Goal: Information Seeking & Learning: Learn about a topic

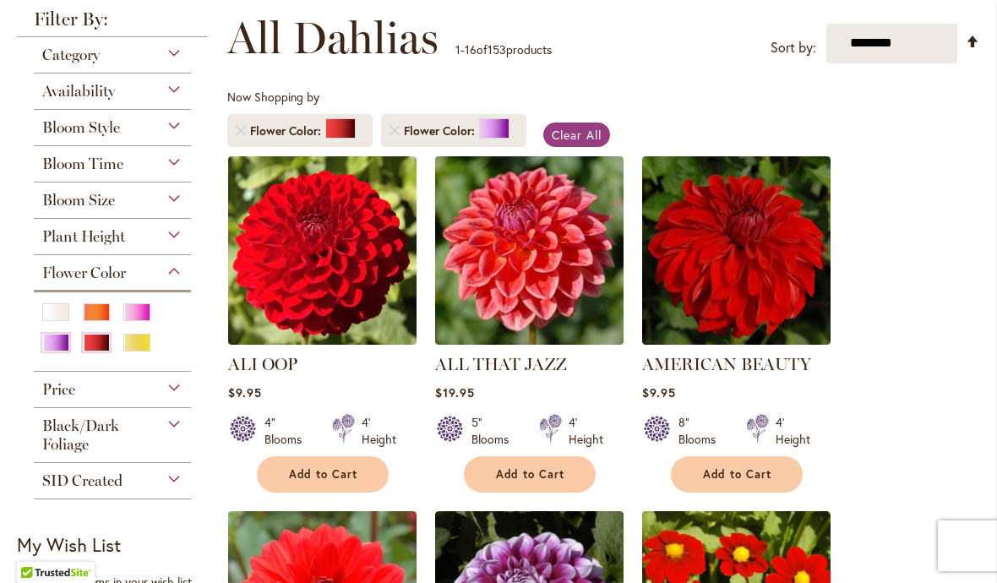
scroll to position [217, 0]
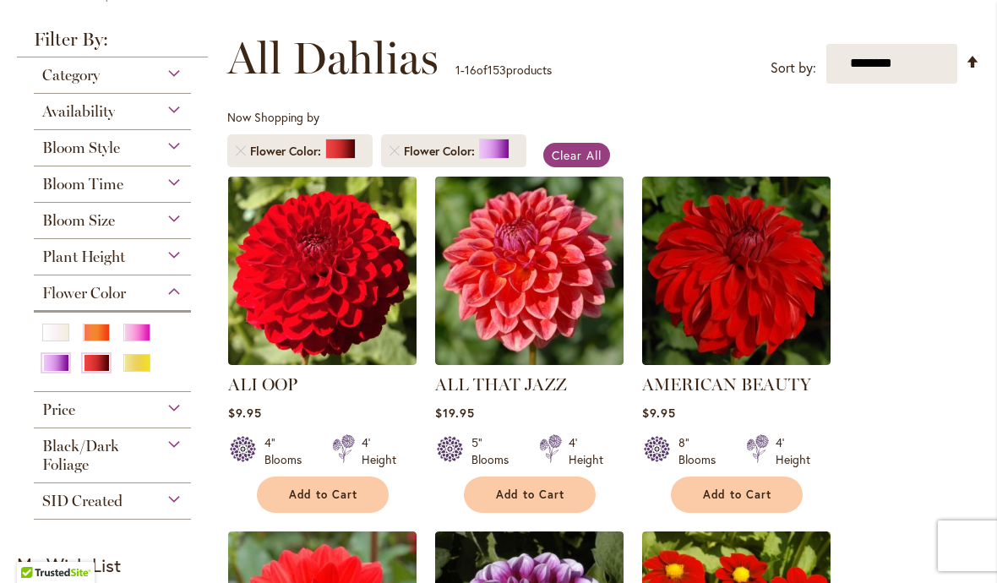
click at [120, 105] on div "Availability" at bounding box center [112, 107] width 157 height 27
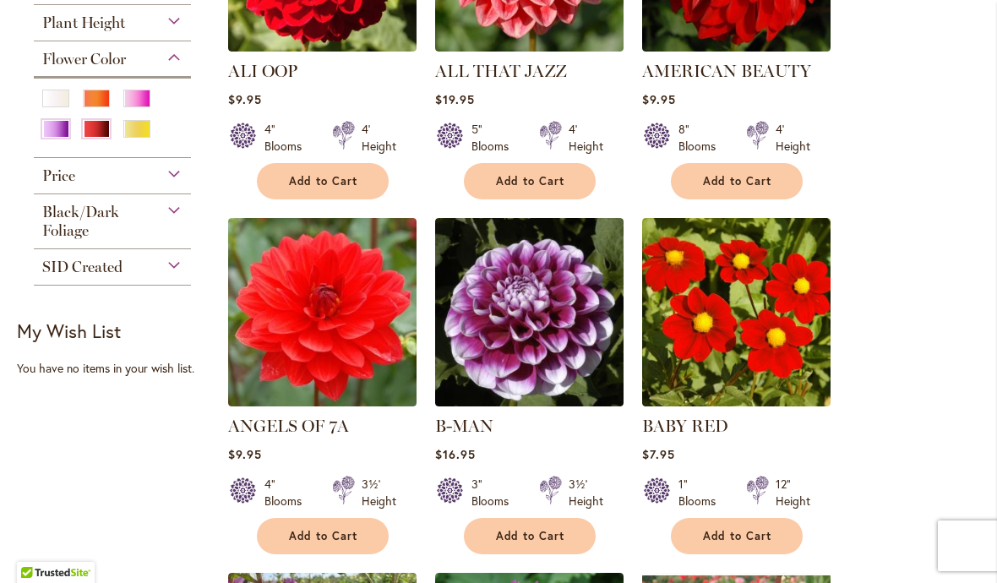
scroll to position [531, 0]
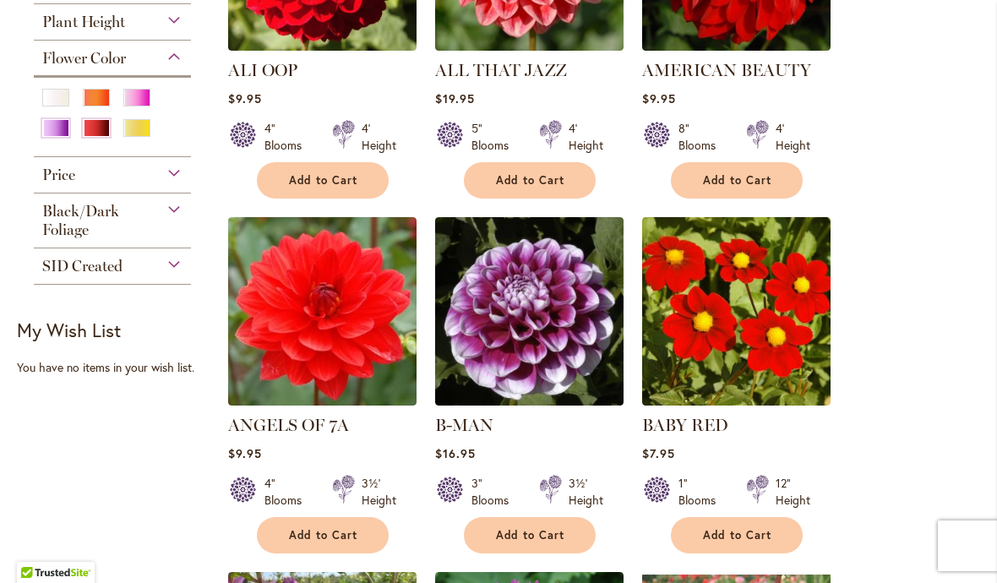
click at [122, 172] on div "Price" at bounding box center [112, 170] width 157 height 27
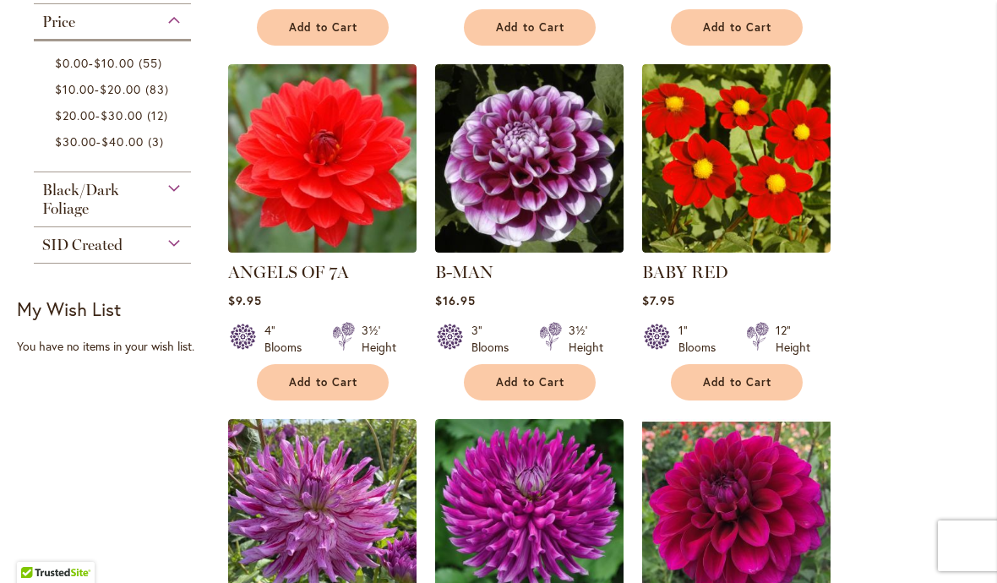
scroll to position [696, 0]
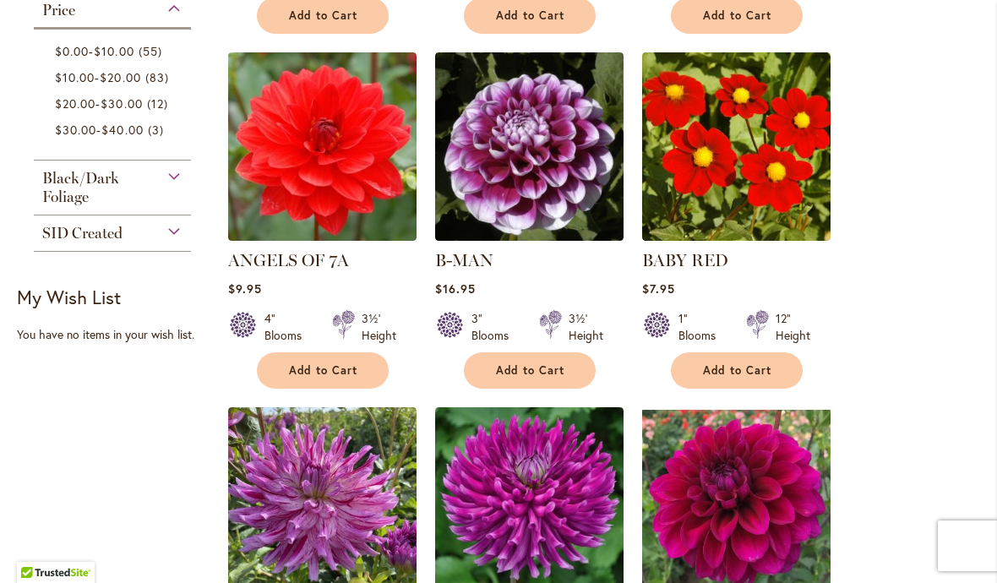
click at [136, 206] on div "Black/Dark Foliage" at bounding box center [112, 184] width 157 height 46
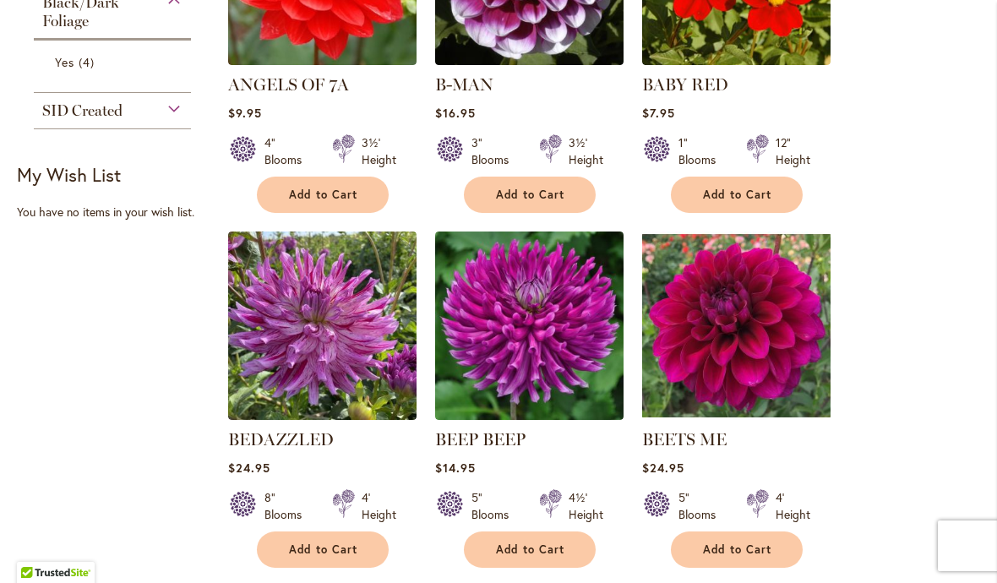
scroll to position [876, 0]
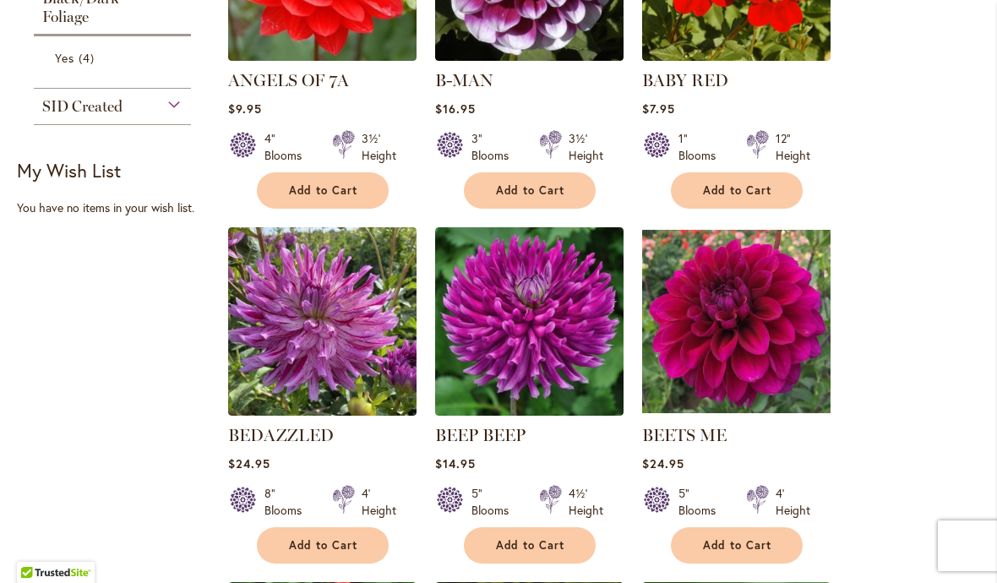
click at [77, 67] on link "Yes 4 items" at bounding box center [114, 58] width 119 height 18
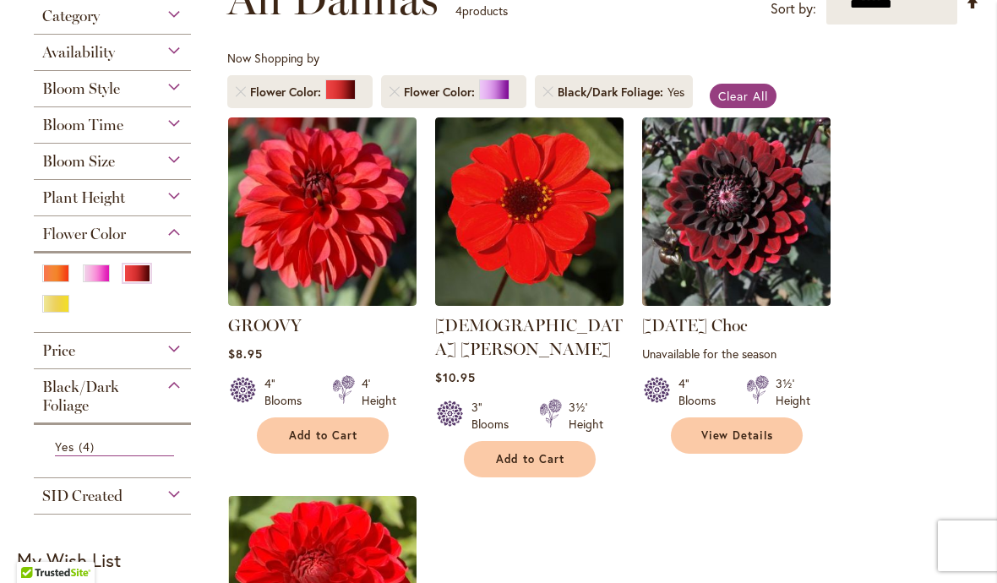
scroll to position [293, 0]
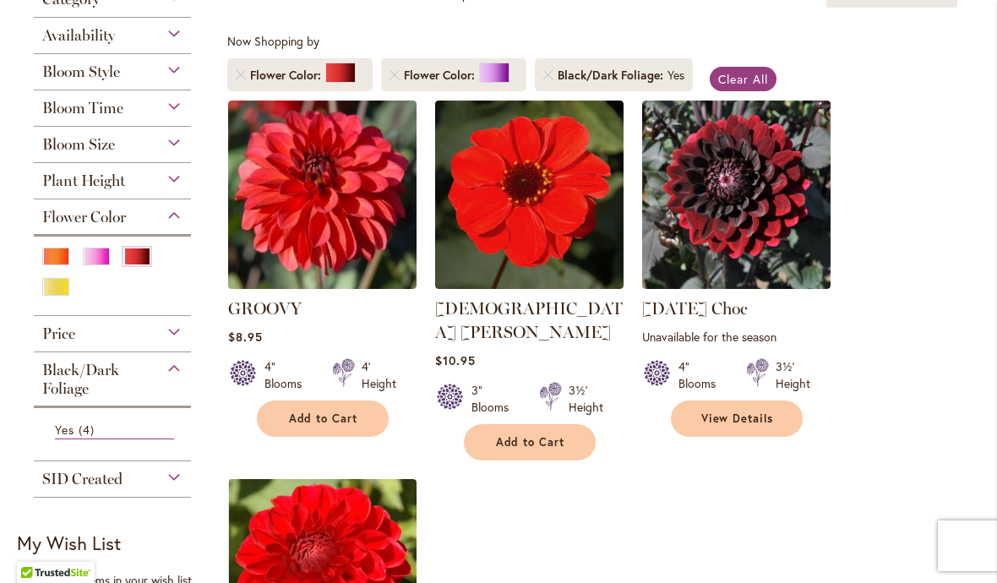
click at [481, 239] on img at bounding box center [529, 195] width 188 height 188
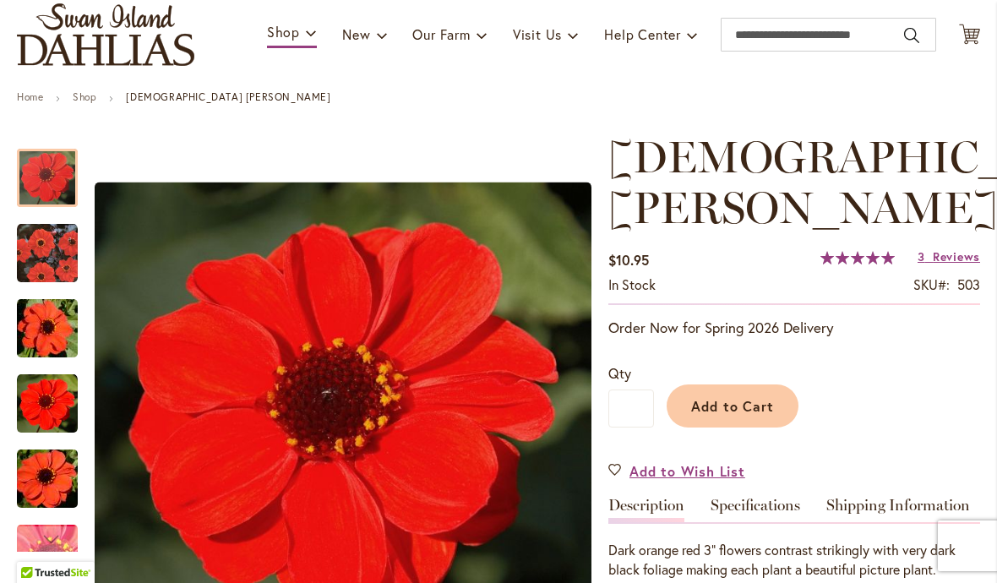
scroll to position [117, 0]
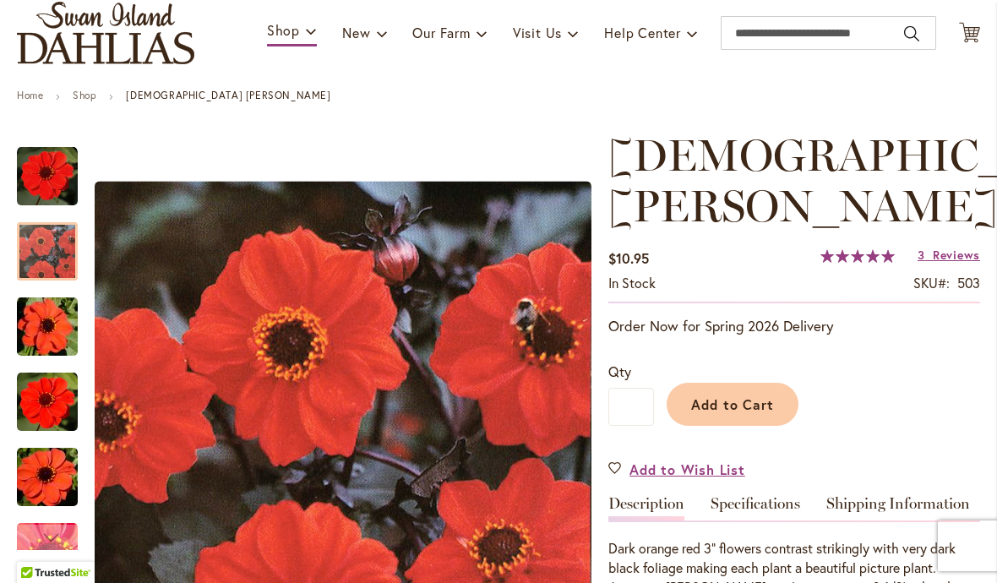
click at [28, 253] on img "JAPANESE BISHOP" at bounding box center [47, 251] width 61 height 61
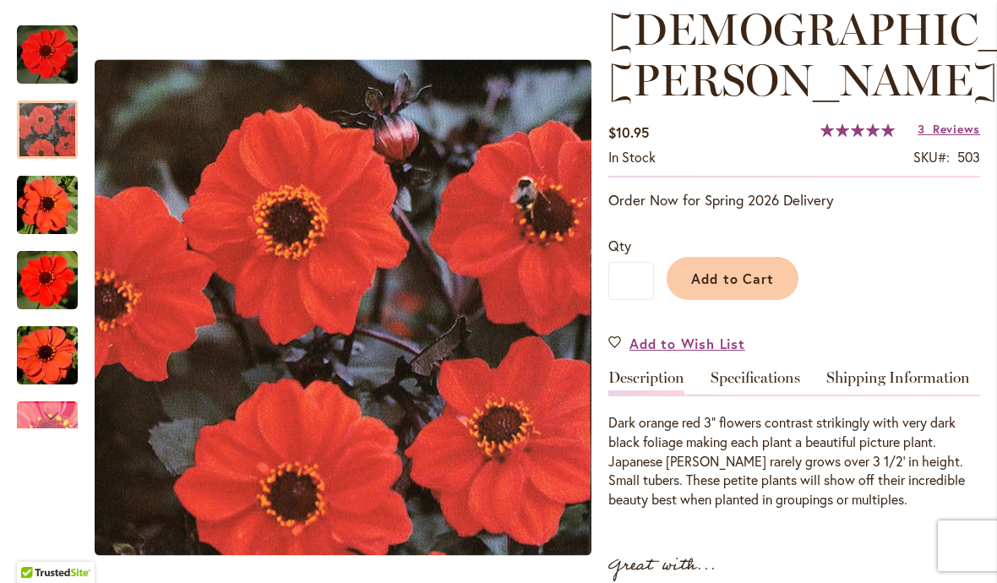
scroll to position [246, 0]
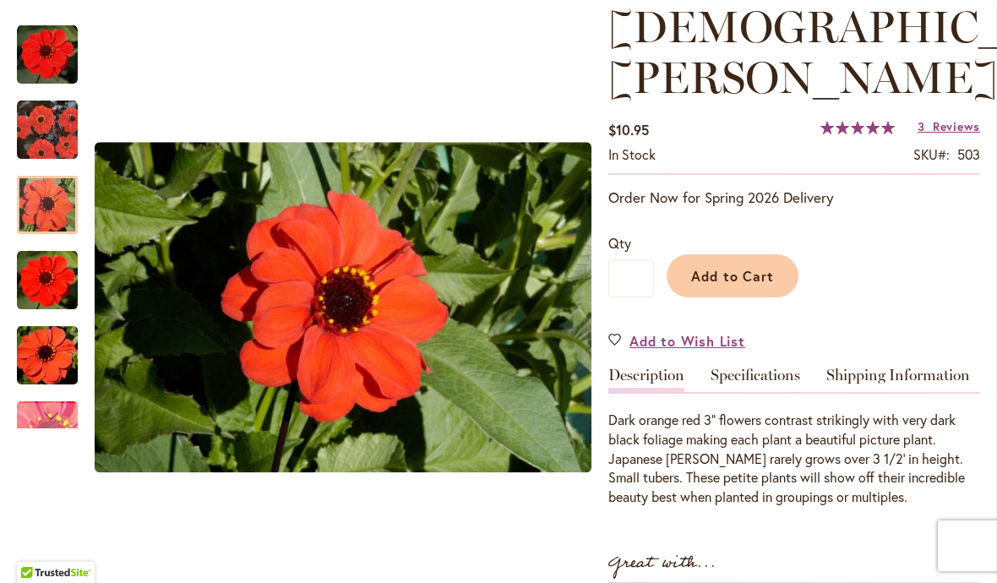
click at [52, 206] on img "JAPANESE BISHOP" at bounding box center [47, 205] width 122 height 81
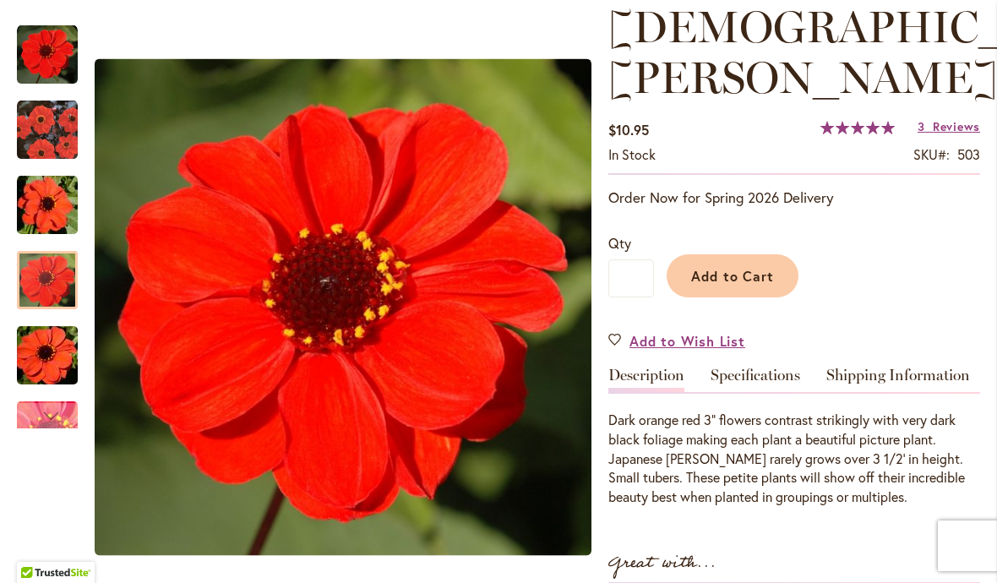
click at [44, 288] on img "JAPANESE BISHOP" at bounding box center [47, 280] width 61 height 61
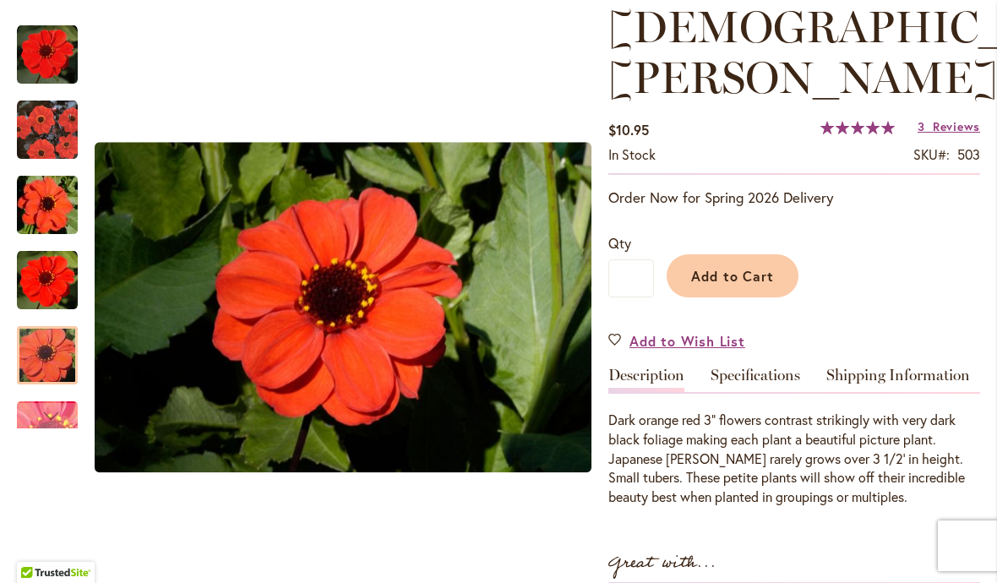
click at [30, 365] on img "JAPANESE BISHOP" at bounding box center [47, 355] width 122 height 81
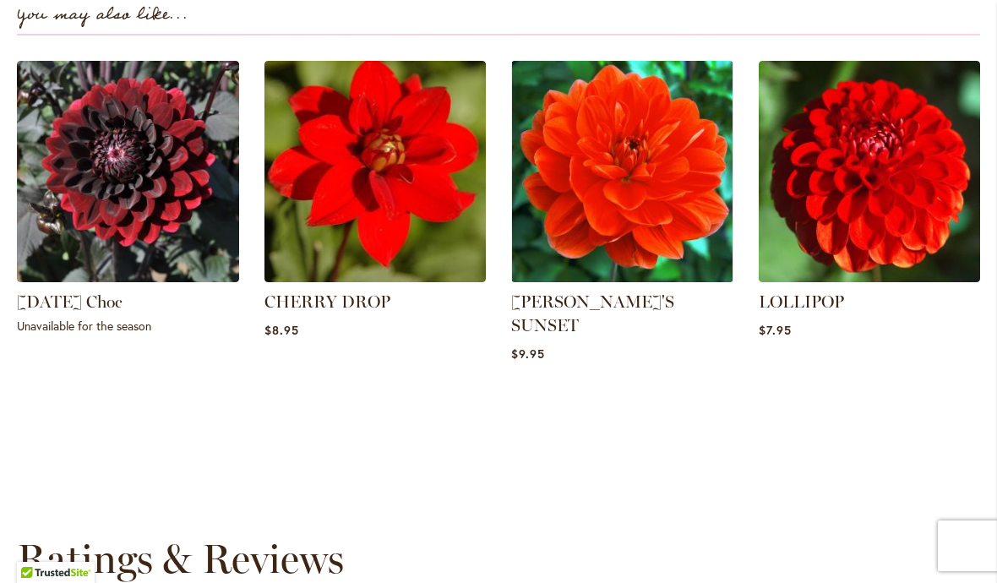
scroll to position [1285, 0]
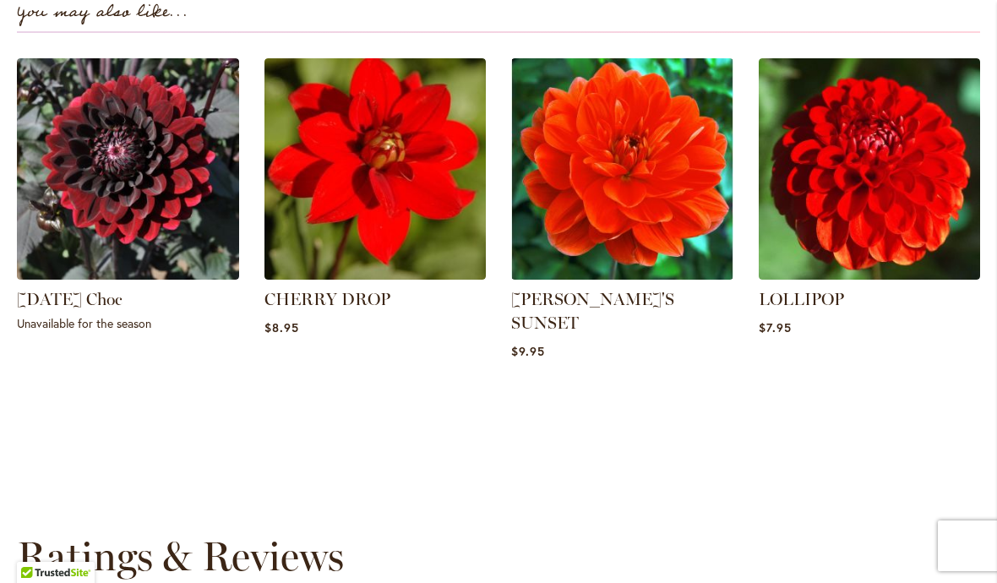
click at [295, 188] on img at bounding box center [375, 169] width 222 height 222
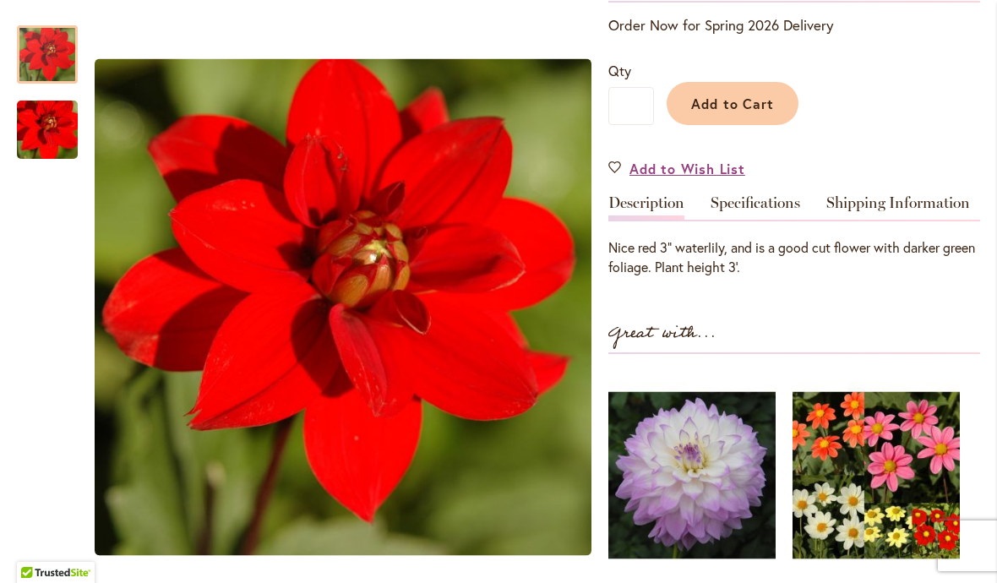
scroll to position [368, 0]
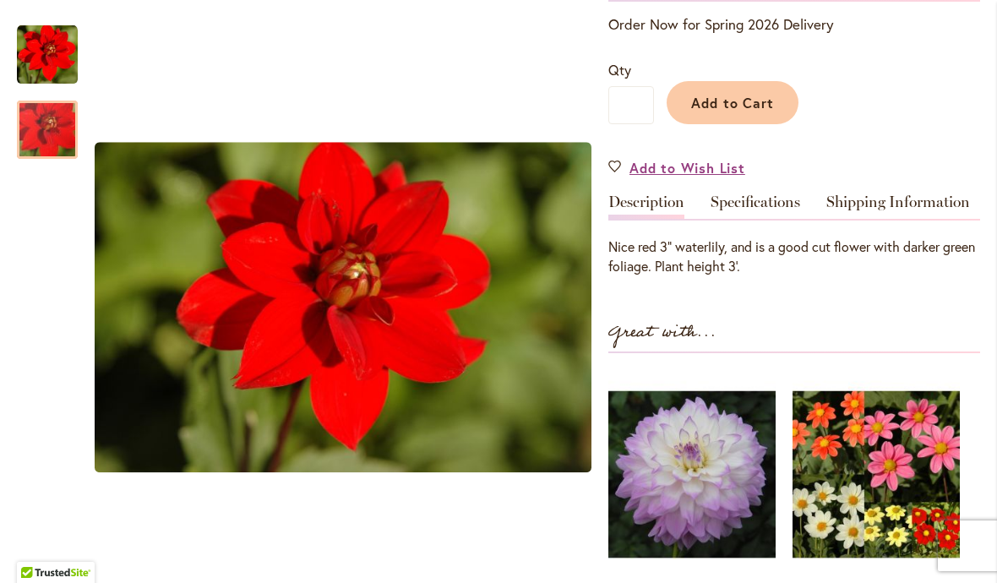
click at [54, 123] on img "CHERRY DROP" at bounding box center [47, 130] width 122 height 81
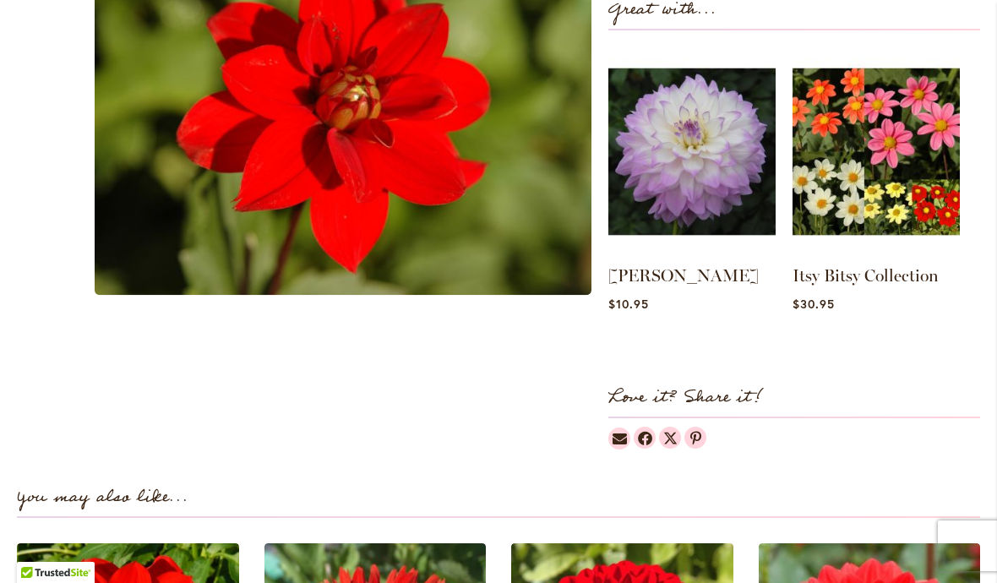
scroll to position [680, 0]
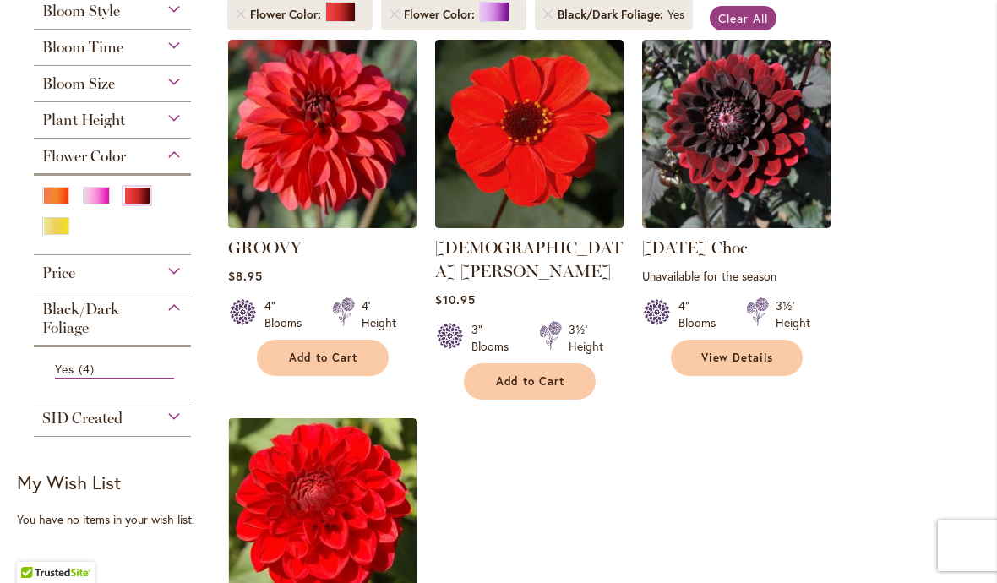
scroll to position [357, 0]
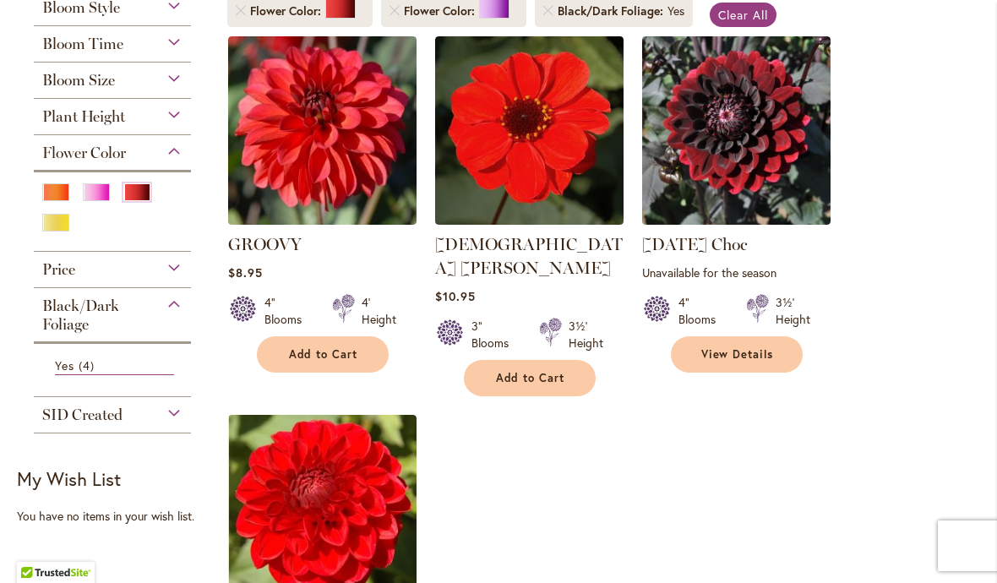
click at [165, 320] on div "Black/Dark Foliage" at bounding box center [112, 311] width 157 height 46
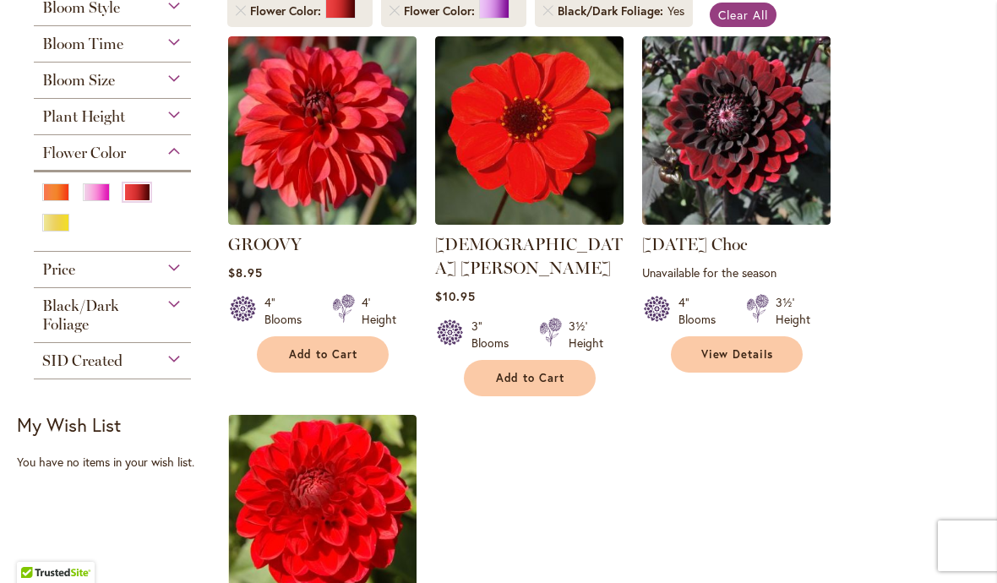
click at [136, 333] on div "Black/Dark Foliage" at bounding box center [112, 311] width 157 height 46
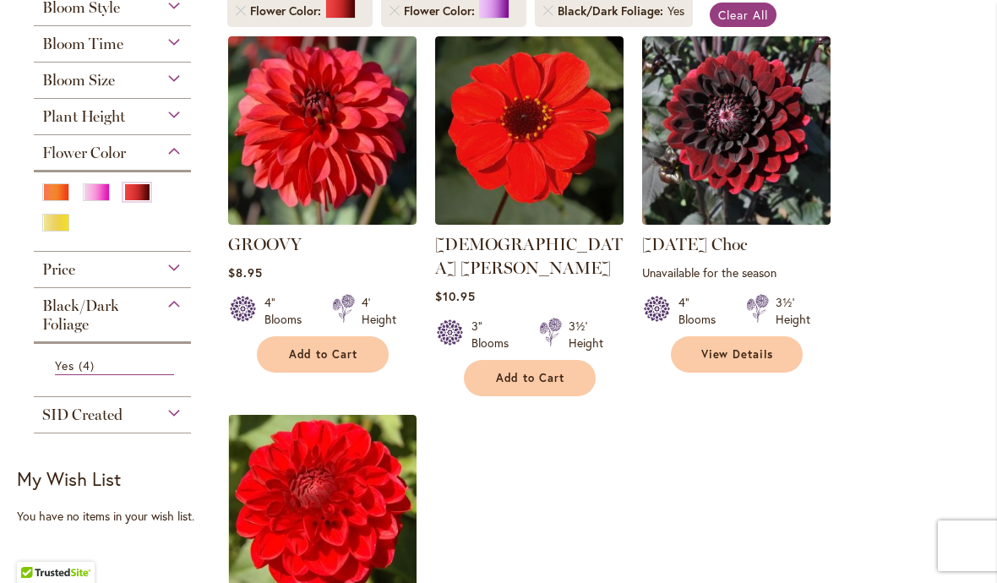
click at [73, 375] on link "Yes 4 items" at bounding box center [114, 366] width 119 height 19
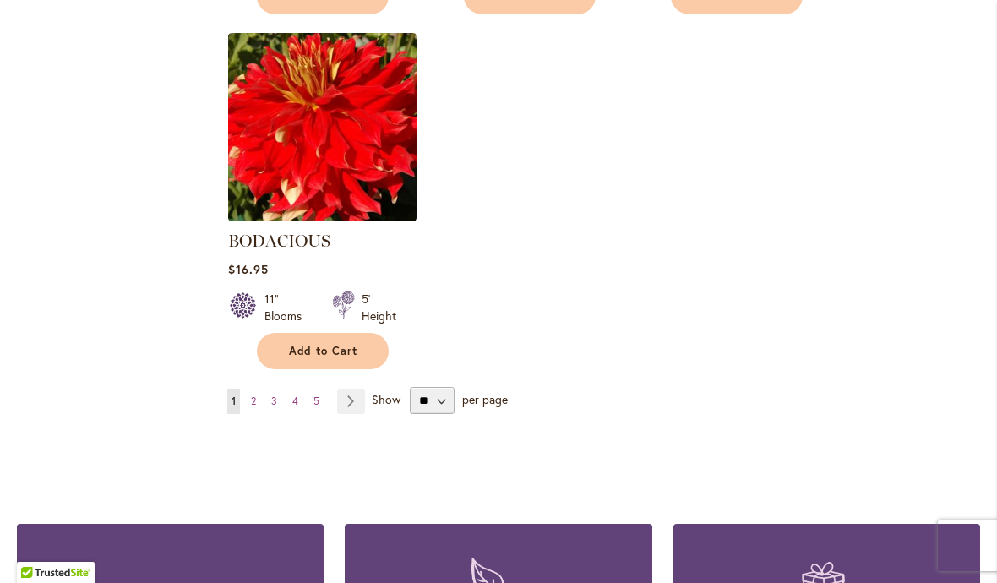
scroll to position [2136, 0]
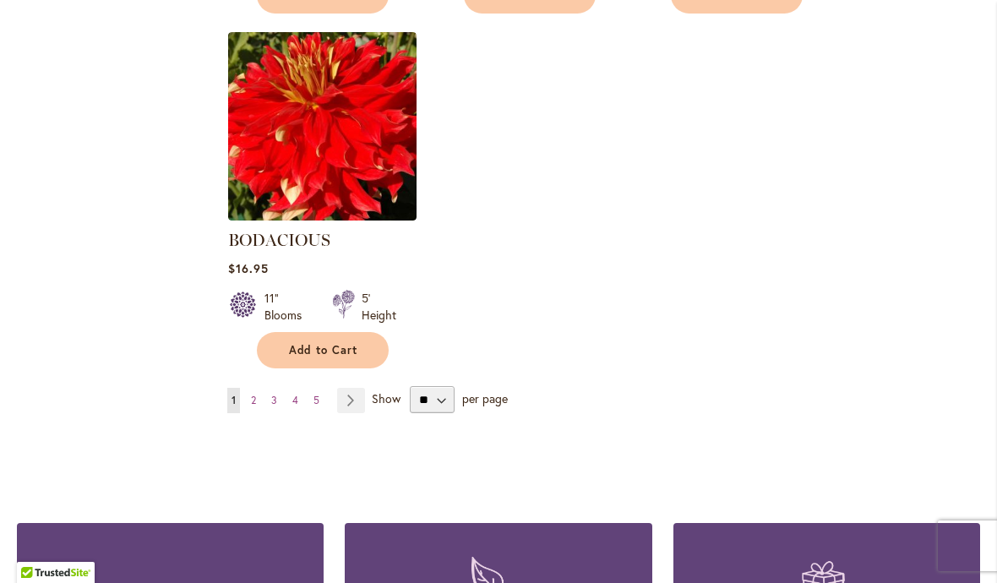
click at [348, 399] on link "Page Next" at bounding box center [351, 400] width 28 height 25
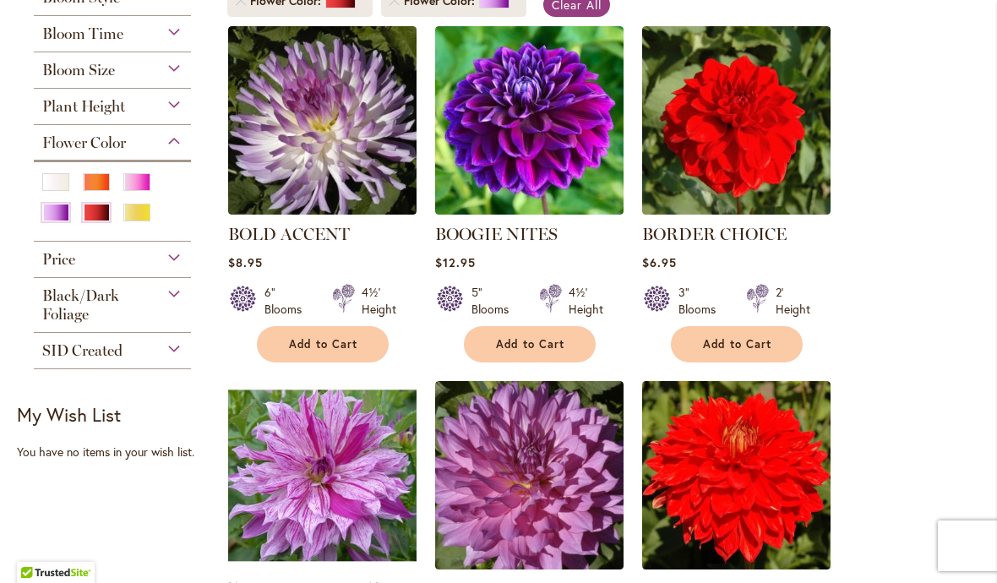
scroll to position [369, 0]
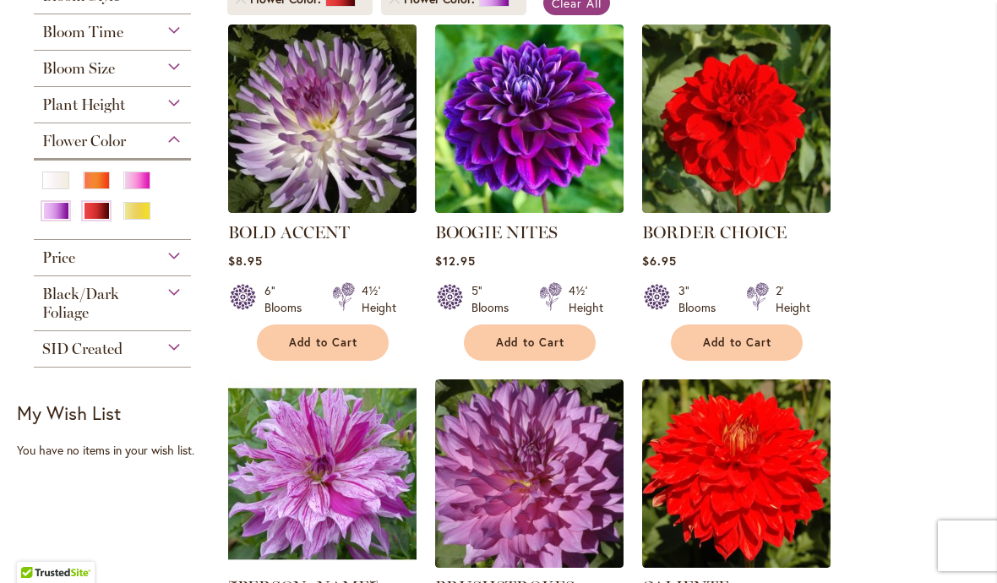
click at [775, 136] on img at bounding box center [736, 119] width 188 height 188
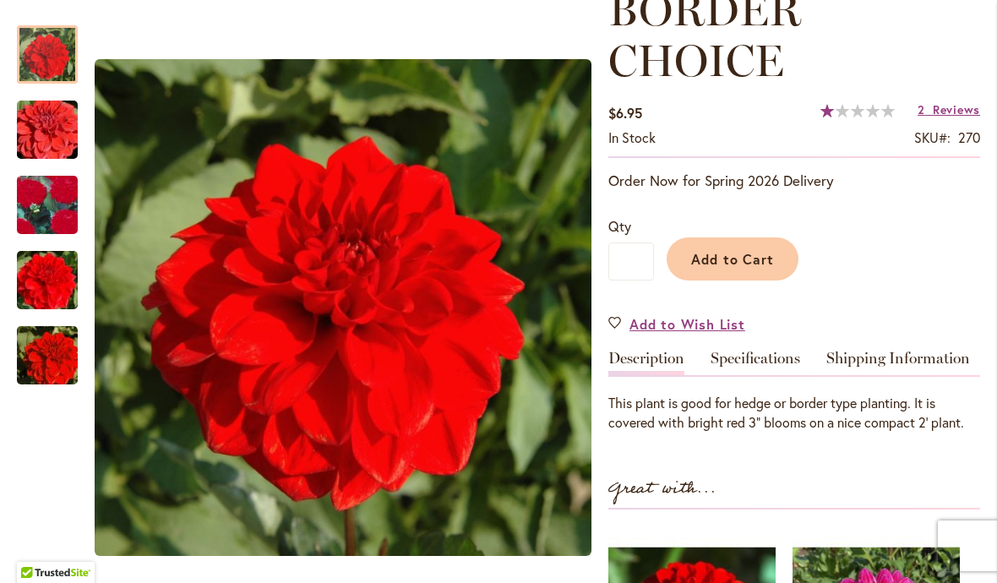
scroll to position [273, 0]
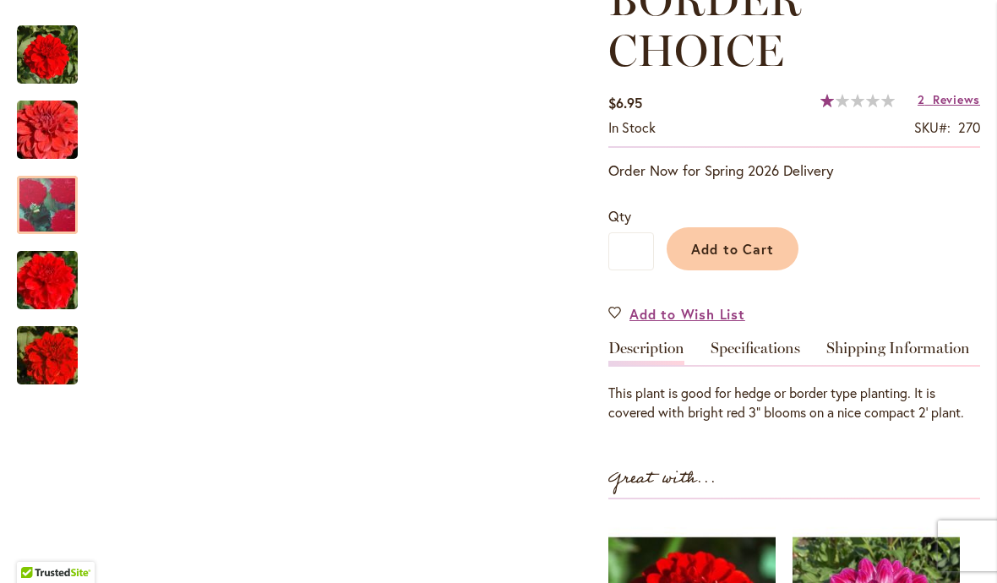
click at [38, 204] on img "BORDER CHOICE" at bounding box center [47, 205] width 120 height 117
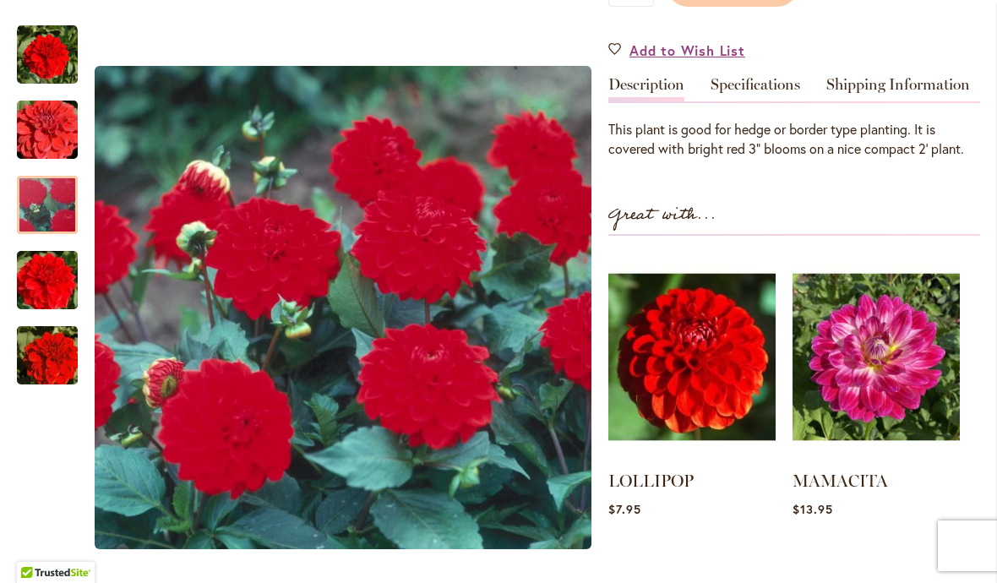
scroll to position [523, 0]
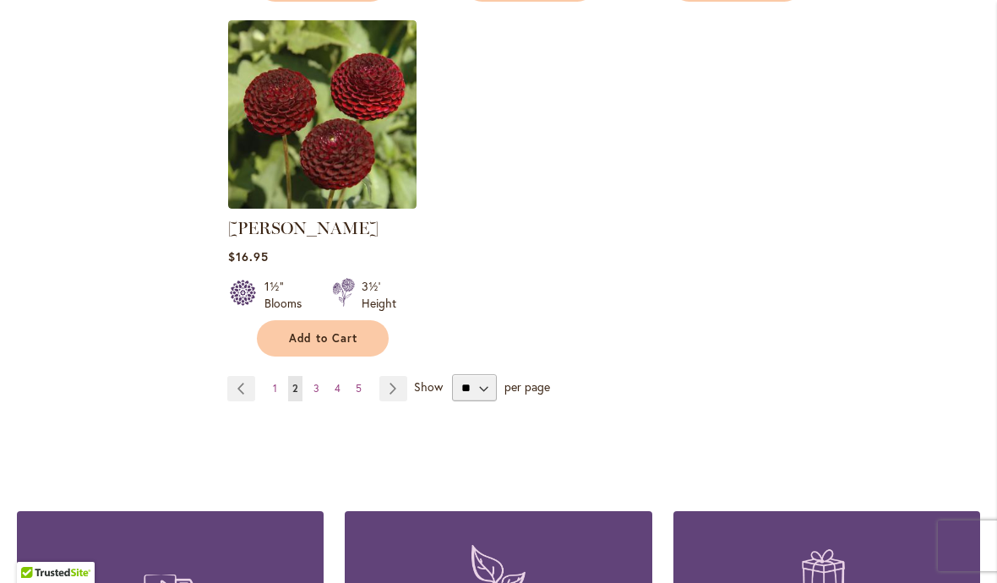
scroll to position [2174, 0]
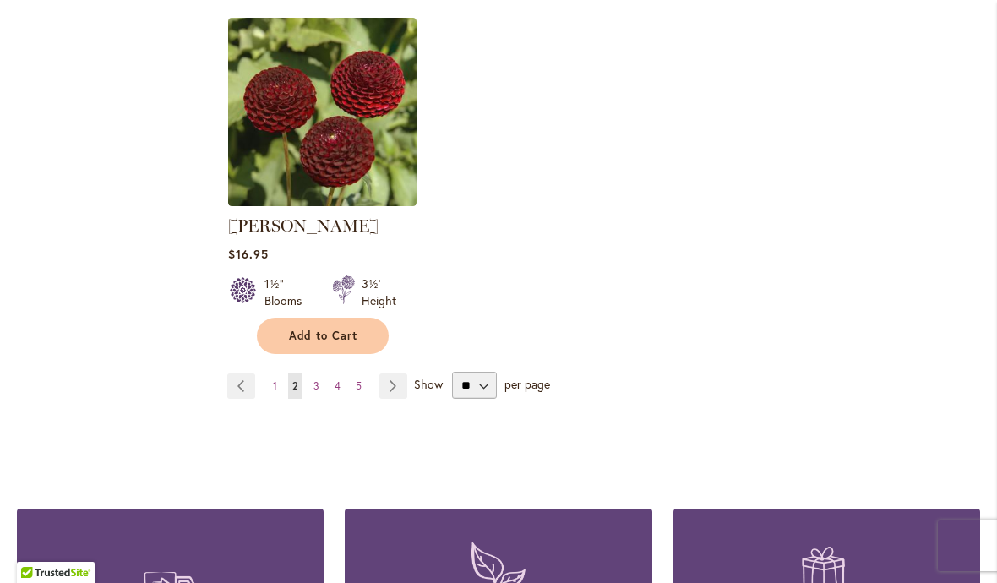
click at [395, 373] on link "Page Next" at bounding box center [393, 385] width 28 height 25
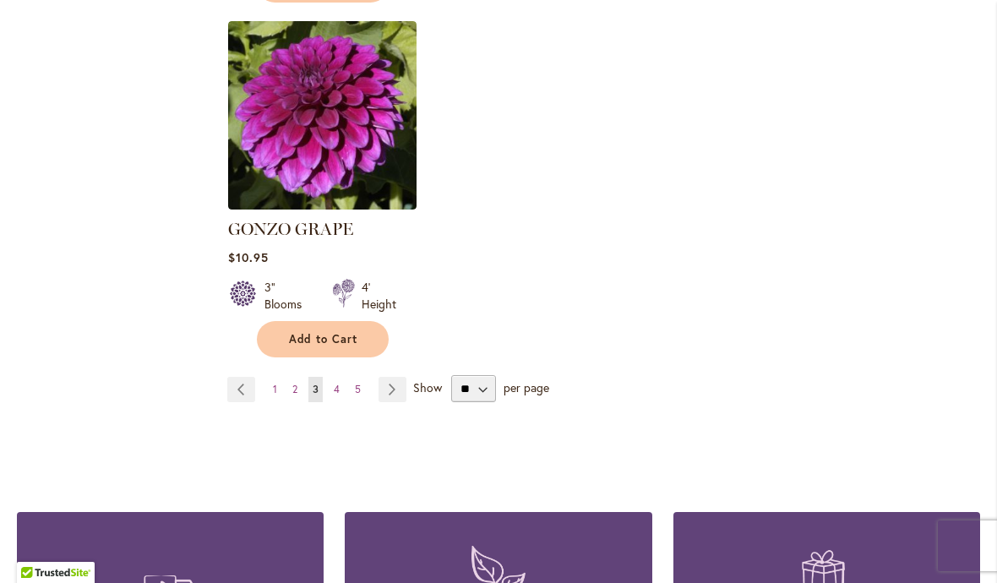
scroll to position [2197, 0]
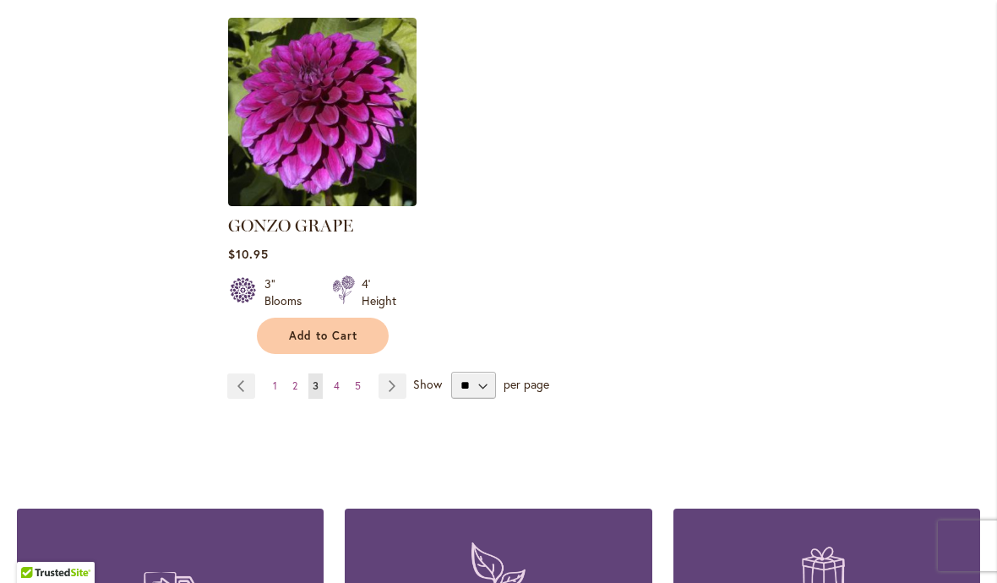
click at [392, 373] on link "Page Next" at bounding box center [392, 385] width 28 height 25
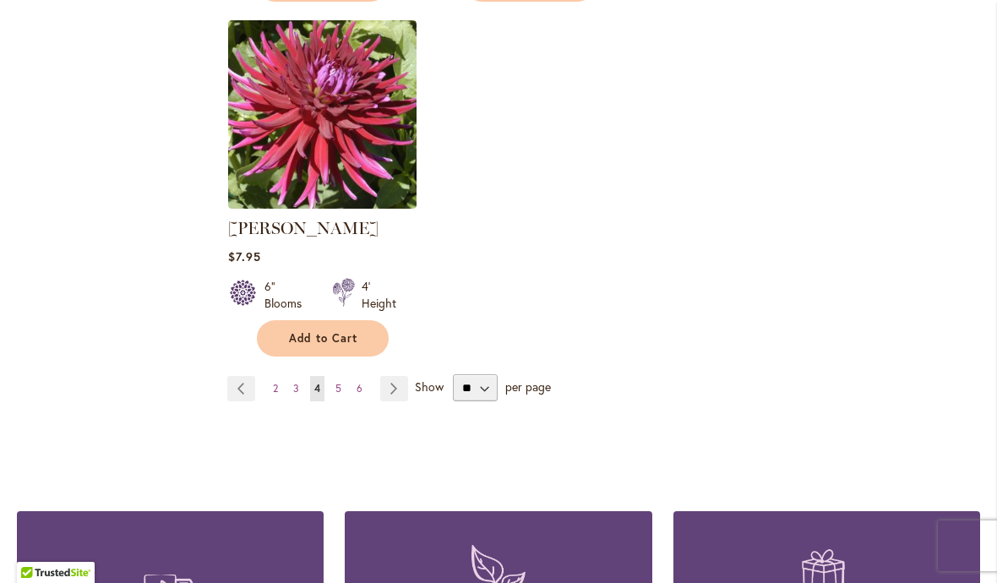
scroll to position [2246, 0]
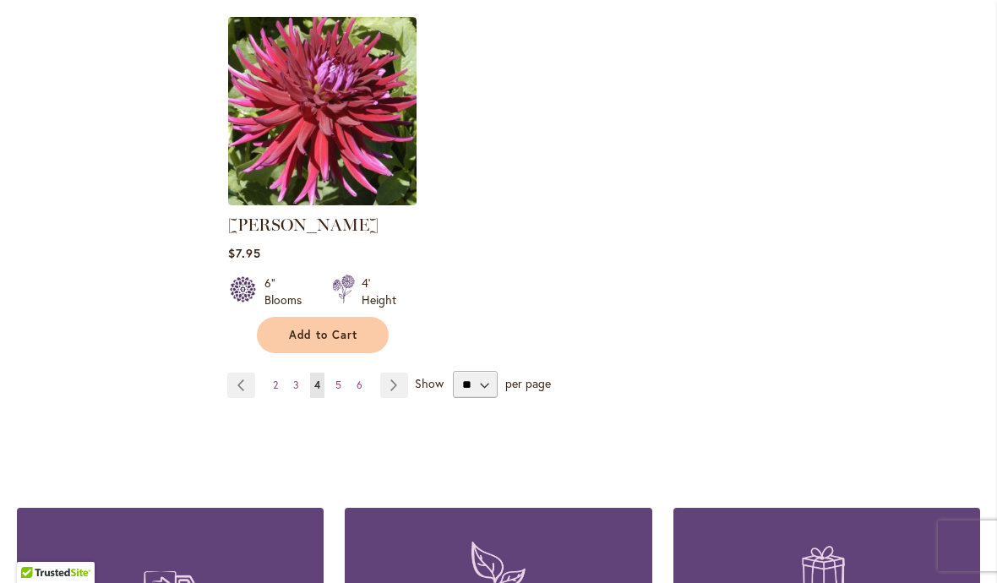
click at [396, 373] on link "Page Next" at bounding box center [394, 385] width 28 height 25
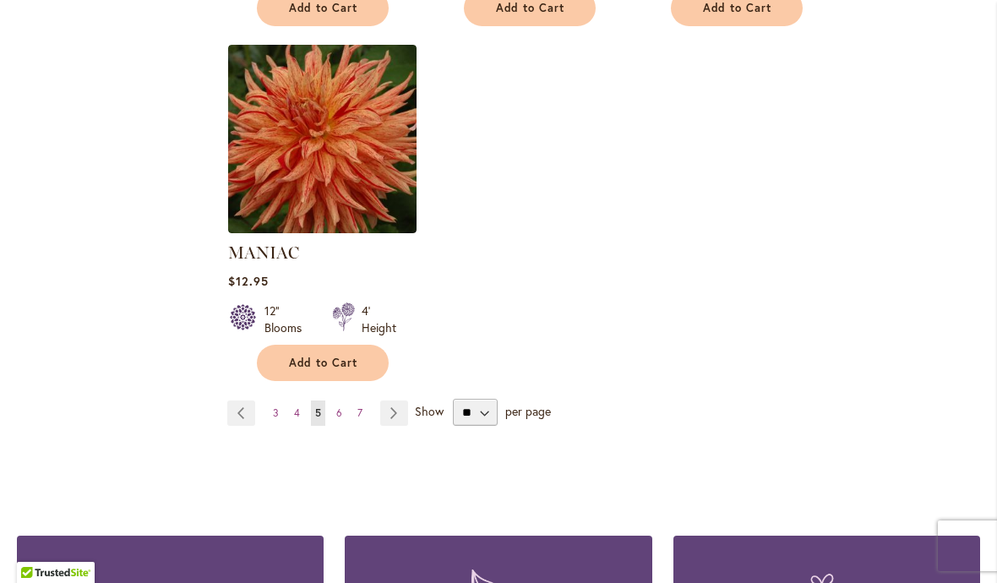
scroll to position [2171, 0]
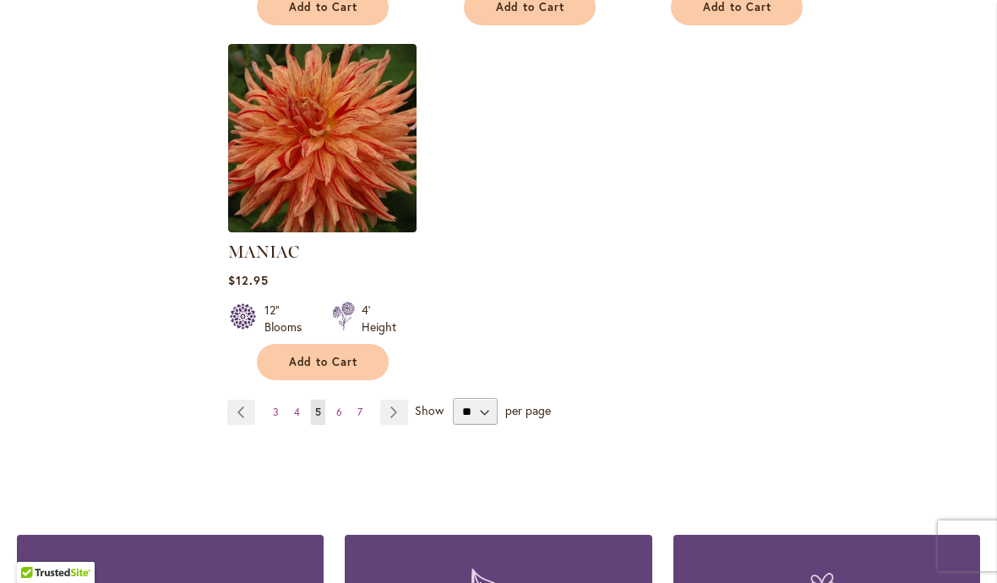
click at [396, 400] on link "Page Next" at bounding box center [394, 412] width 28 height 25
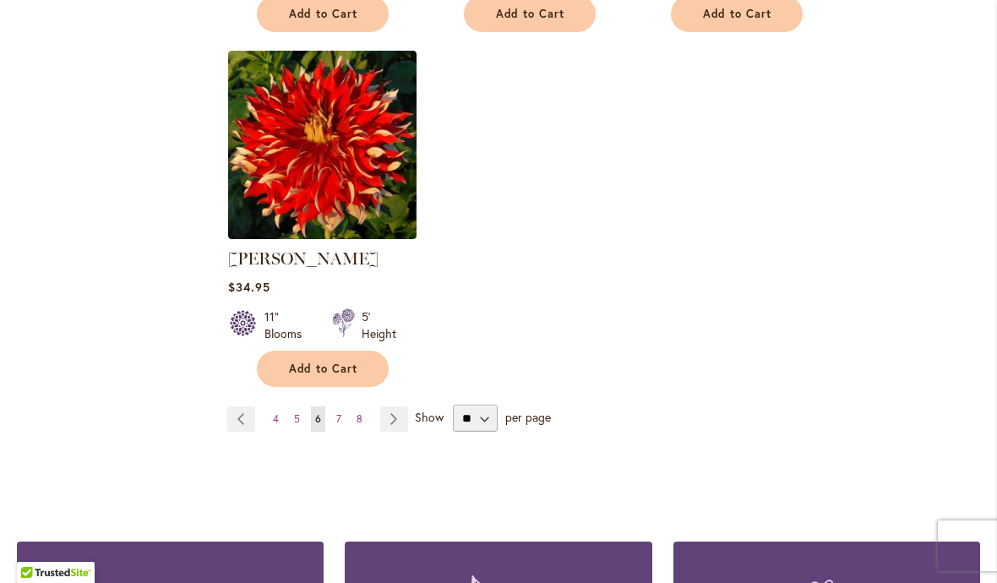
scroll to position [2173, 0]
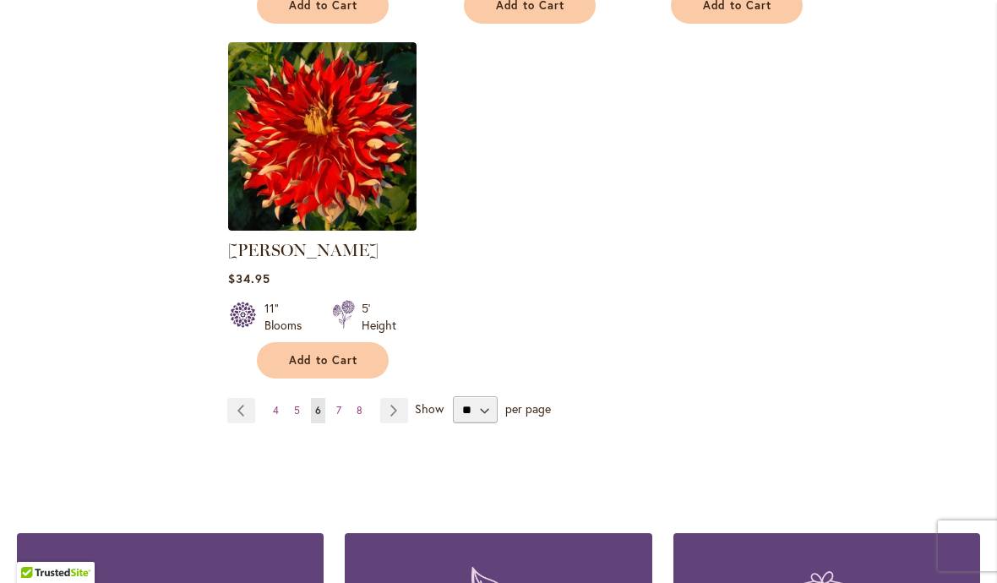
click at [396, 398] on link "Page Next" at bounding box center [394, 410] width 28 height 25
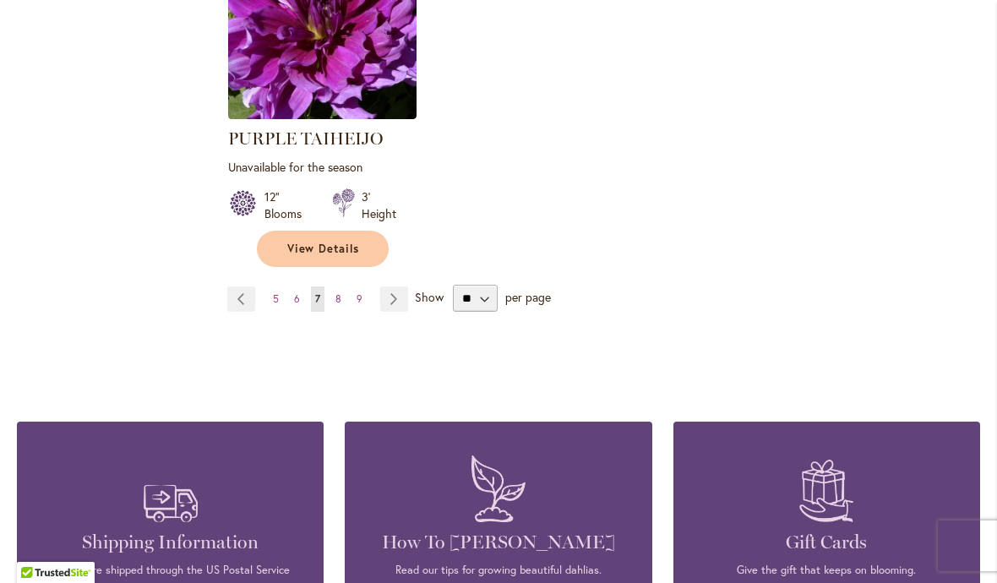
scroll to position [2282, 0]
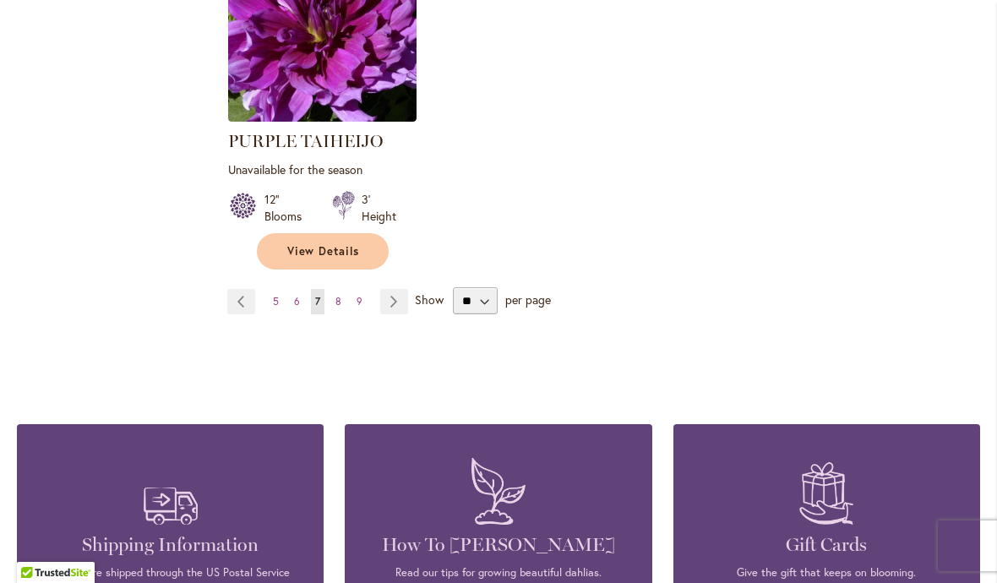
click at [392, 289] on link "Page Next" at bounding box center [394, 301] width 28 height 25
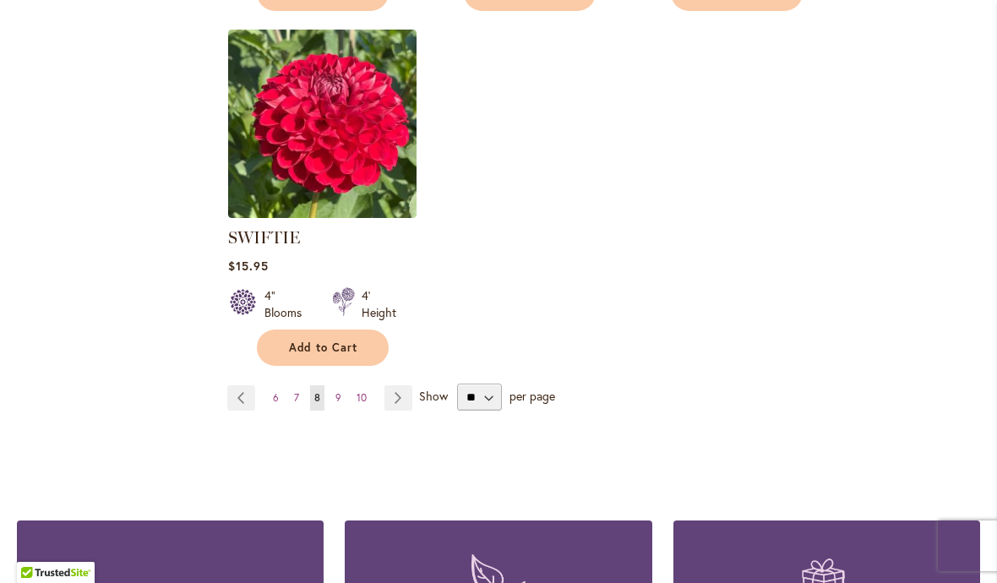
scroll to position [2139, 0]
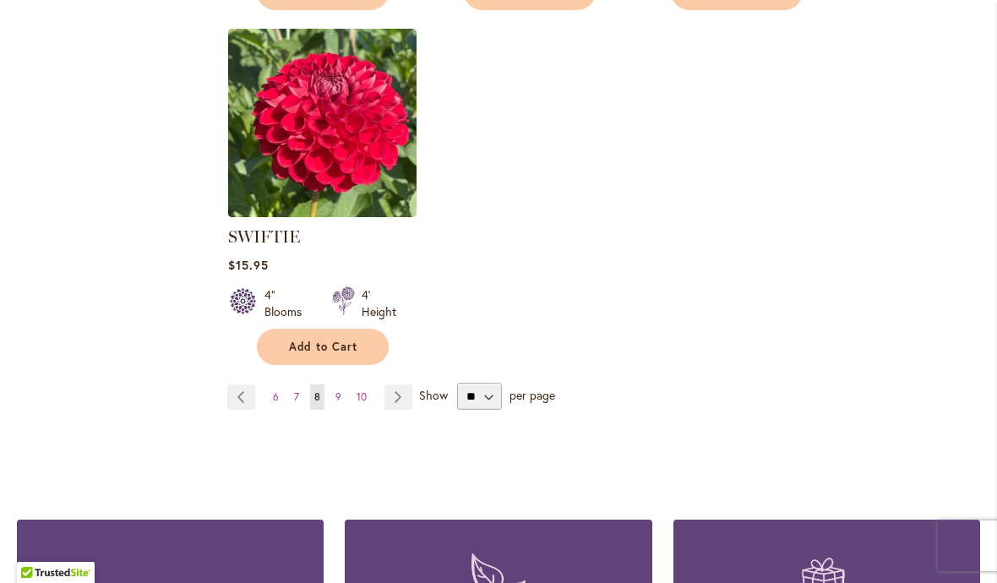
click at [400, 403] on link "Page Next" at bounding box center [398, 396] width 28 height 25
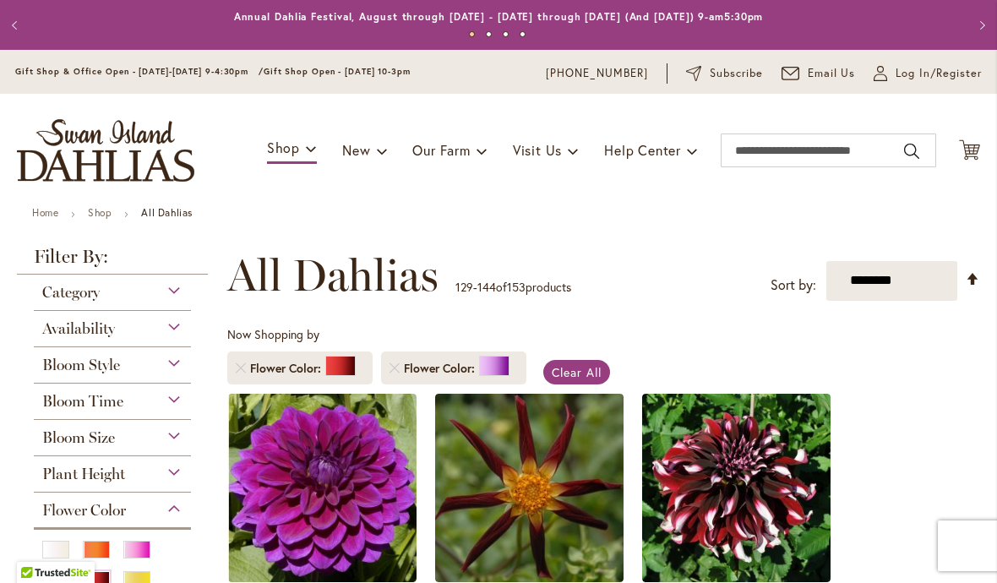
scroll to position [313, 0]
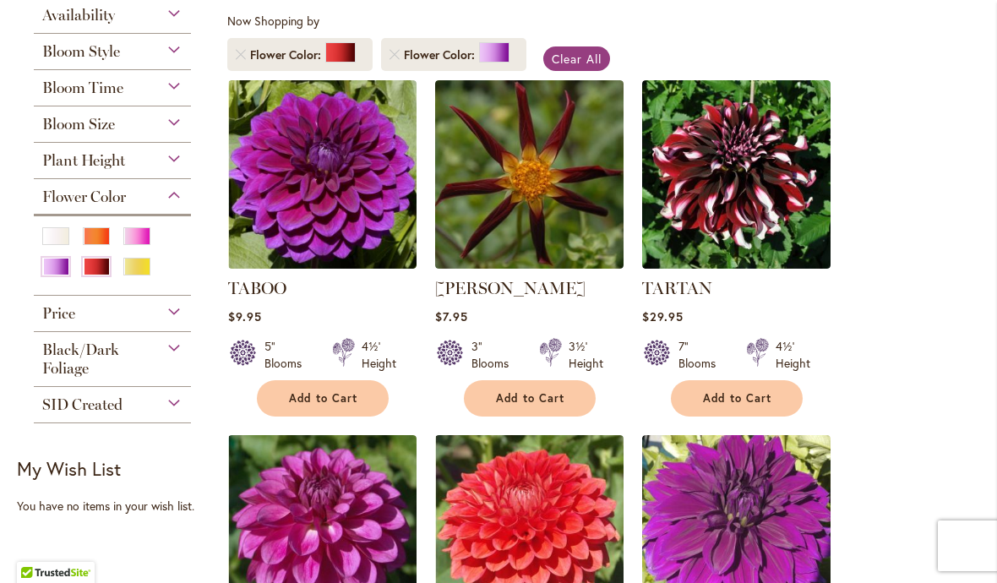
click at [570, 196] on img at bounding box center [529, 174] width 188 height 188
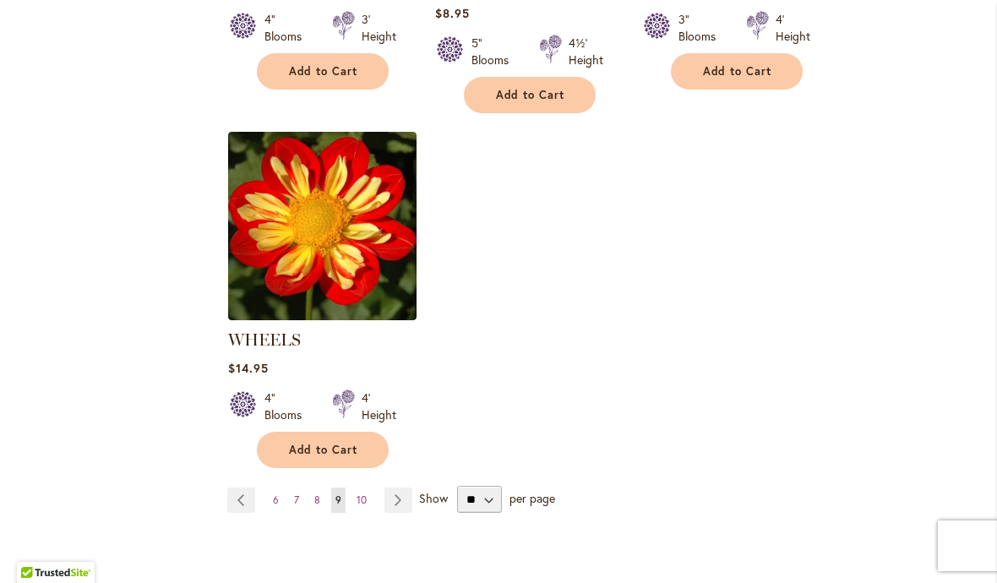
scroll to position [2109, 0]
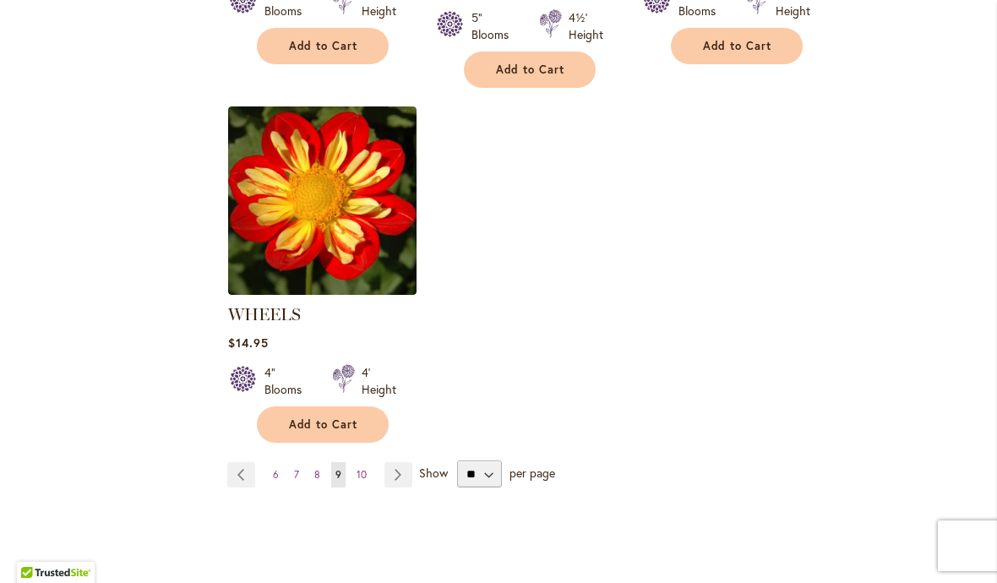
click at [398, 462] on link "Page Next" at bounding box center [398, 474] width 28 height 25
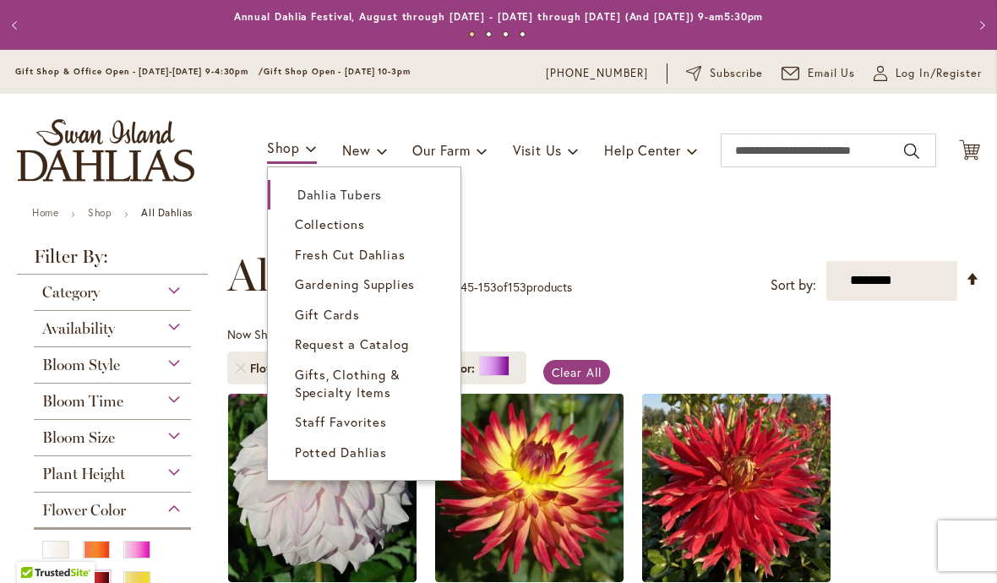
click at [310, 455] on span "Potted Dahlias" at bounding box center [341, 452] width 92 height 17
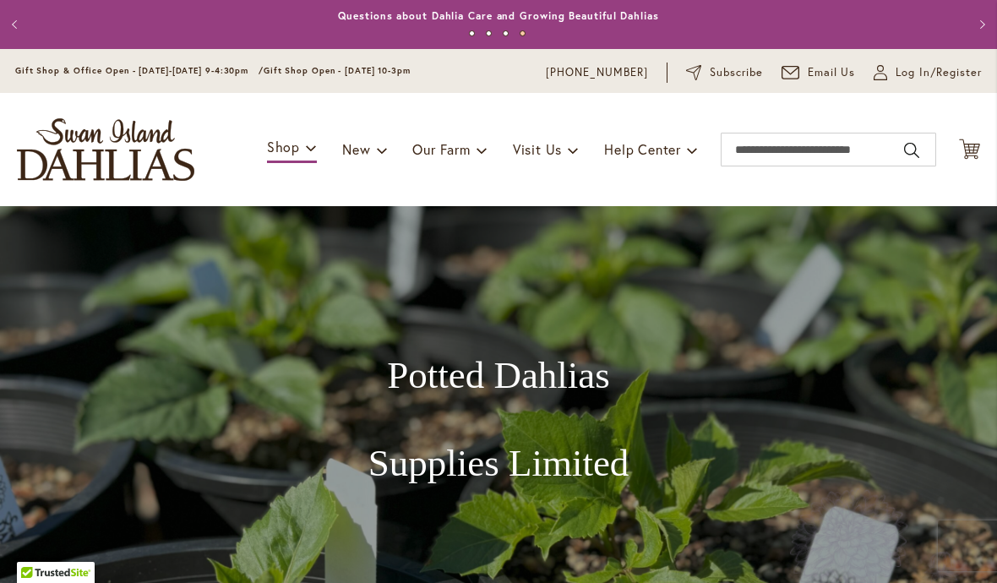
scroll to position [4, 0]
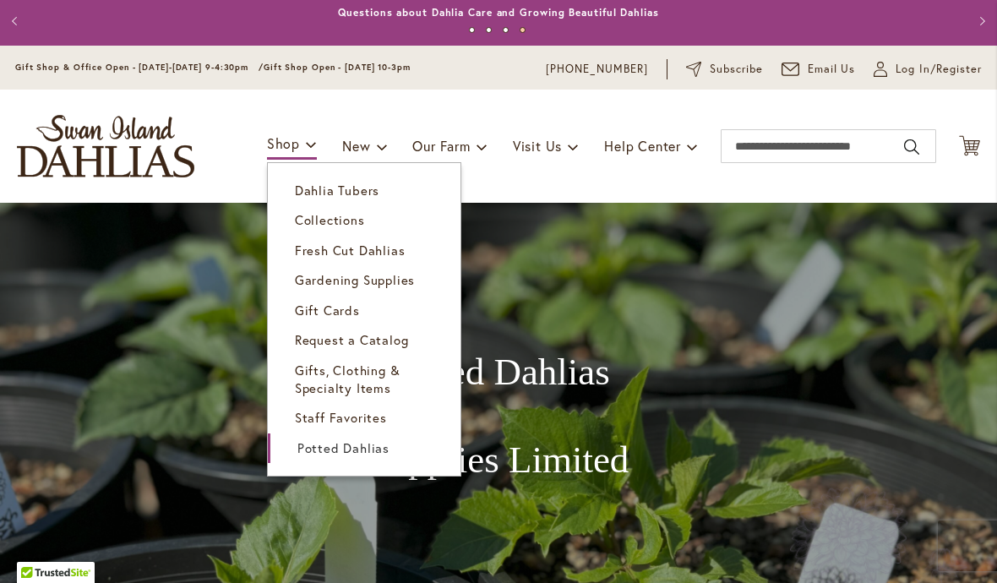
click at [308, 195] on span "Dahlia Tubers" at bounding box center [337, 190] width 84 height 17
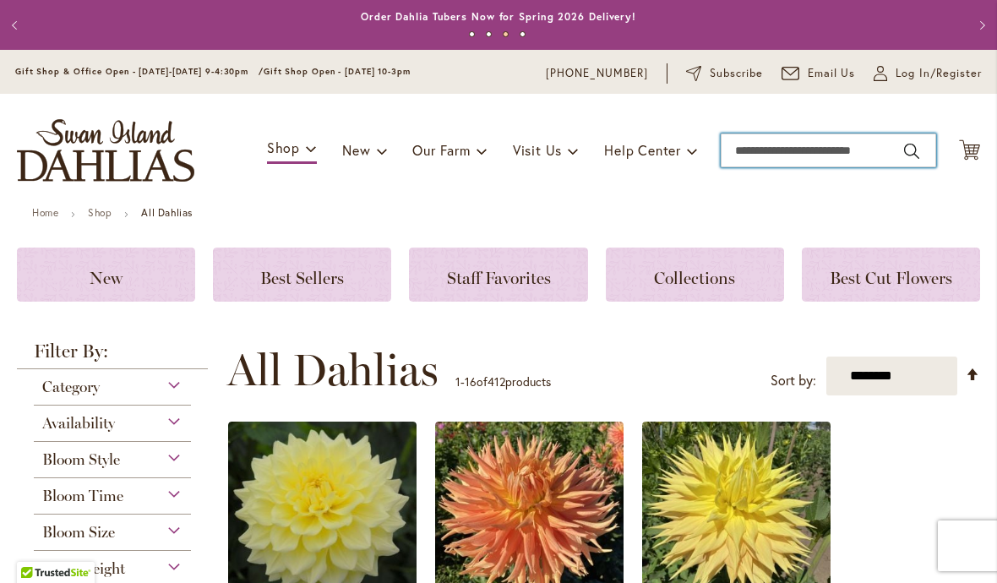
click at [863, 144] on input "Search" at bounding box center [828, 150] width 215 height 34
type input "*****"
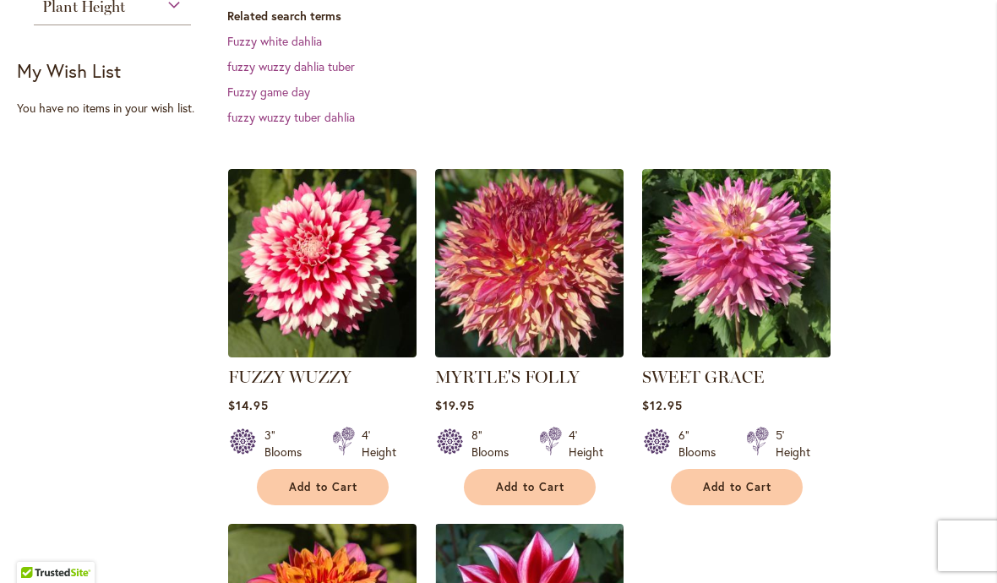
scroll to position [371, 0]
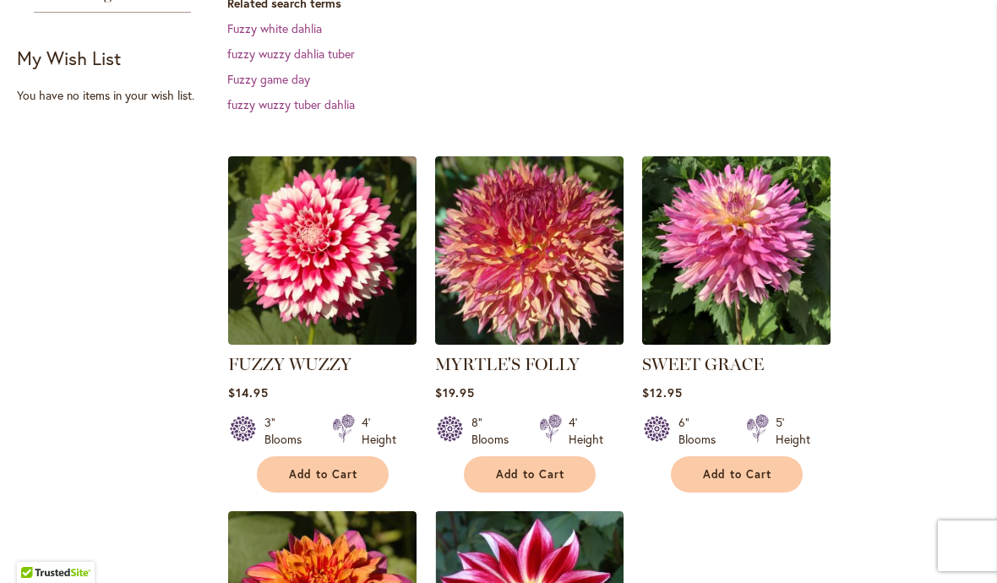
click at [280, 274] on img at bounding box center [322, 250] width 188 height 188
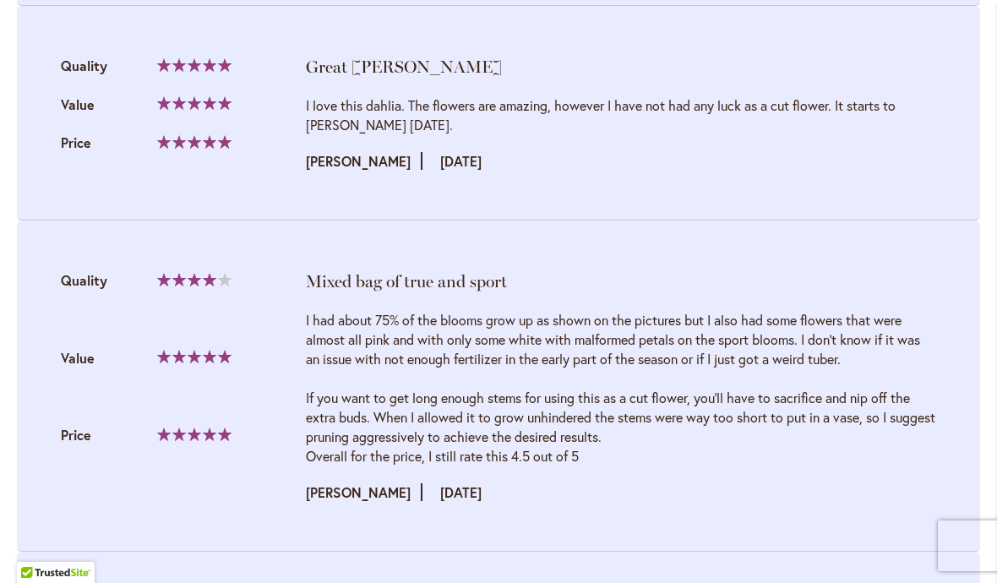
scroll to position [3406, 0]
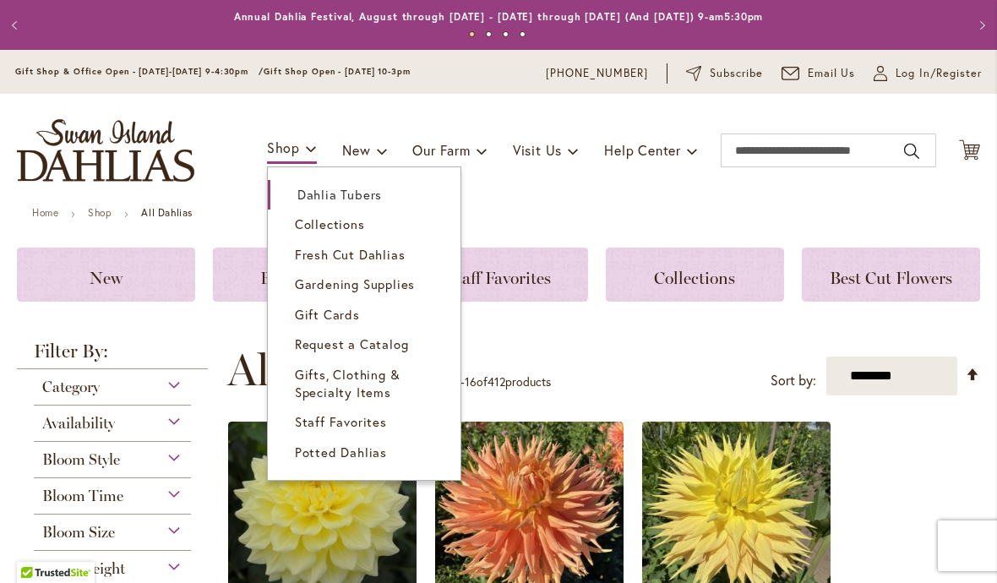
click at [322, 447] on span "Potted Dahlias" at bounding box center [341, 452] width 92 height 17
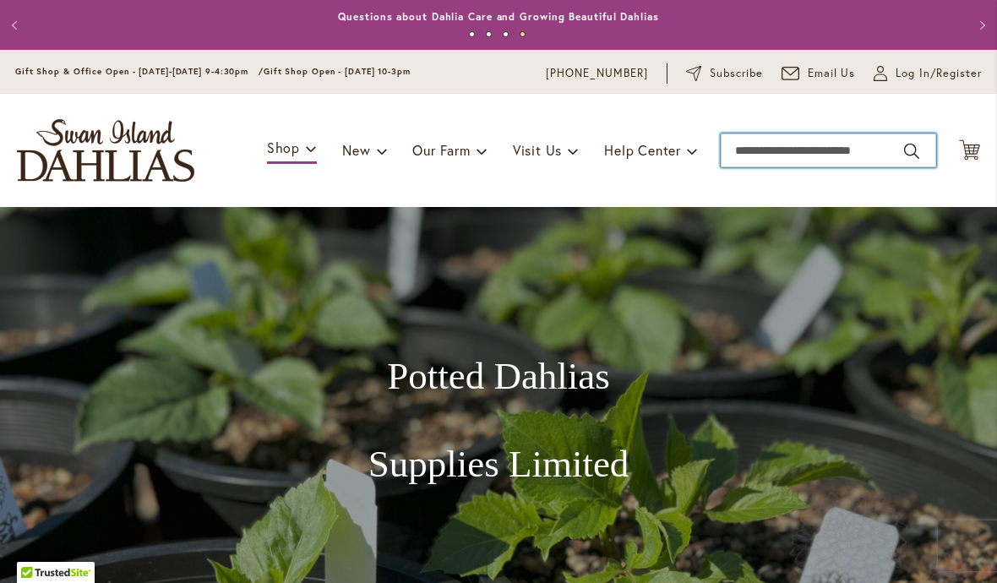
click at [856, 163] on input "Search" at bounding box center [828, 150] width 215 height 34
type input "****"
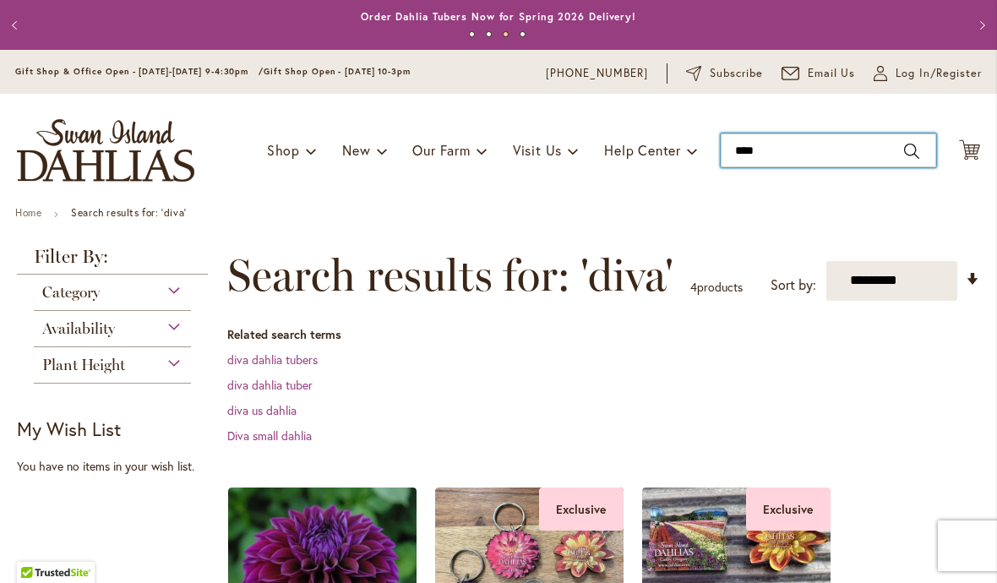
click at [874, 156] on input "****" at bounding box center [828, 150] width 215 height 34
type input "*"
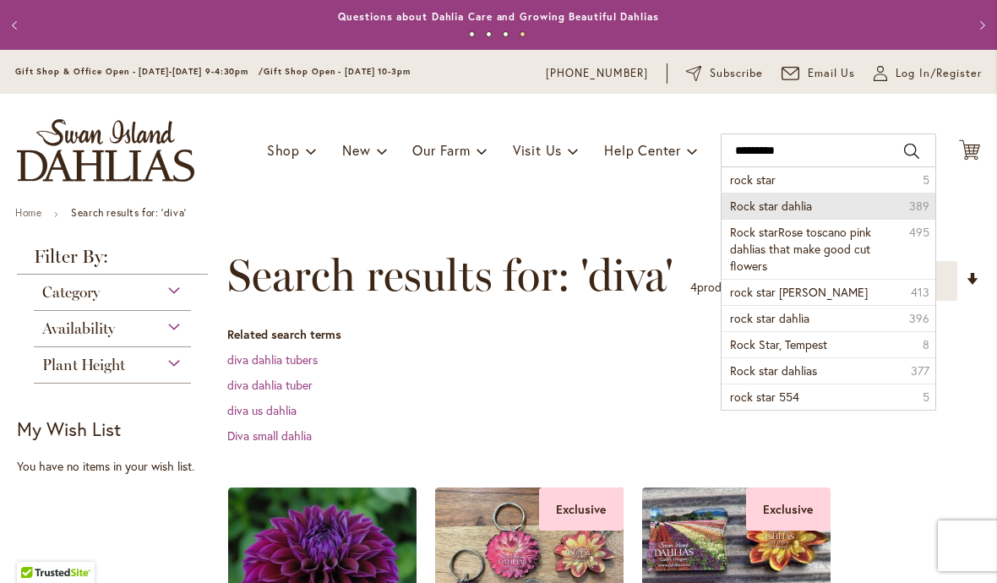
click at [851, 204] on li "Rock star dahlia 389" at bounding box center [829, 206] width 214 height 26
type input "**********"
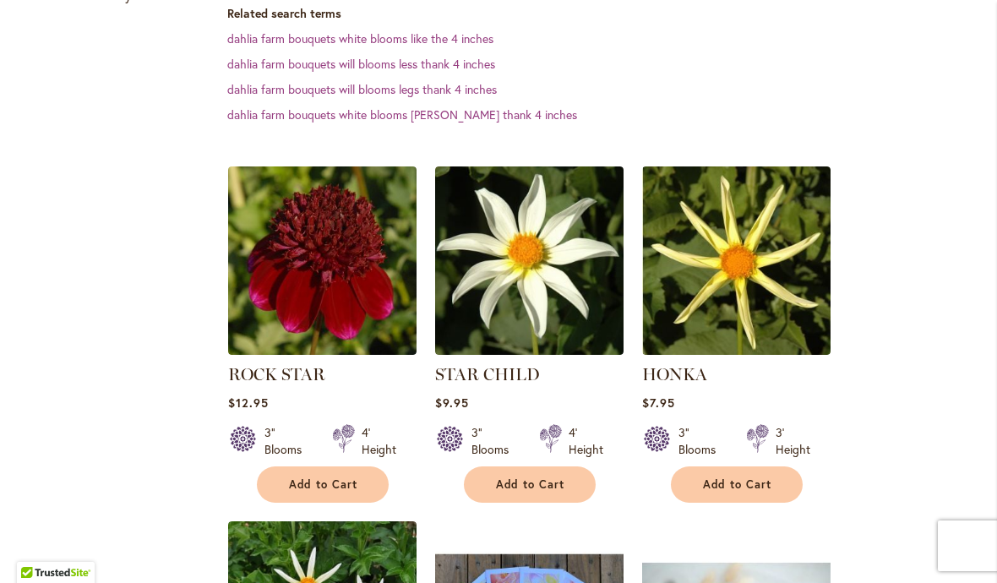
scroll to position [460, 0]
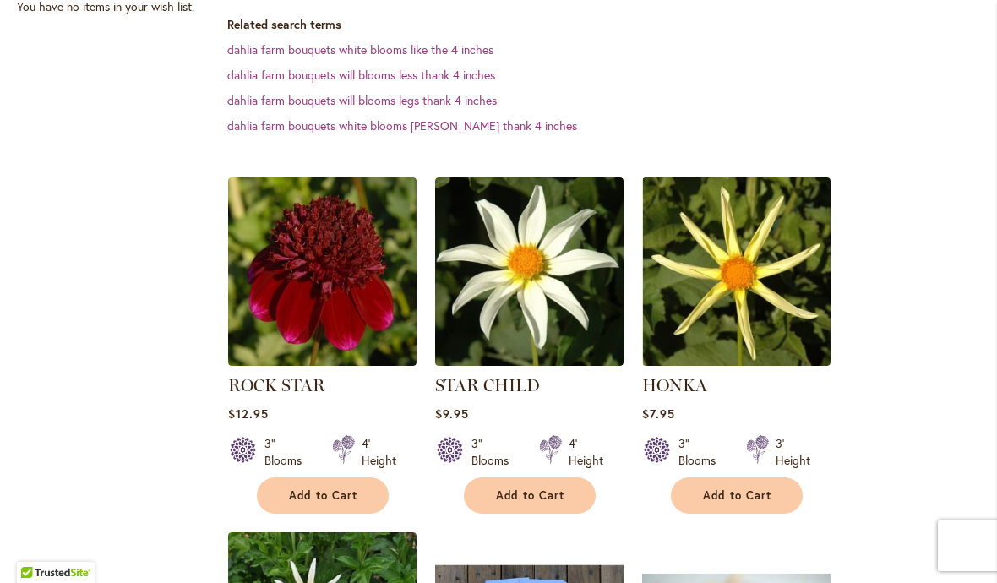
click at [306, 297] on img at bounding box center [322, 271] width 188 height 188
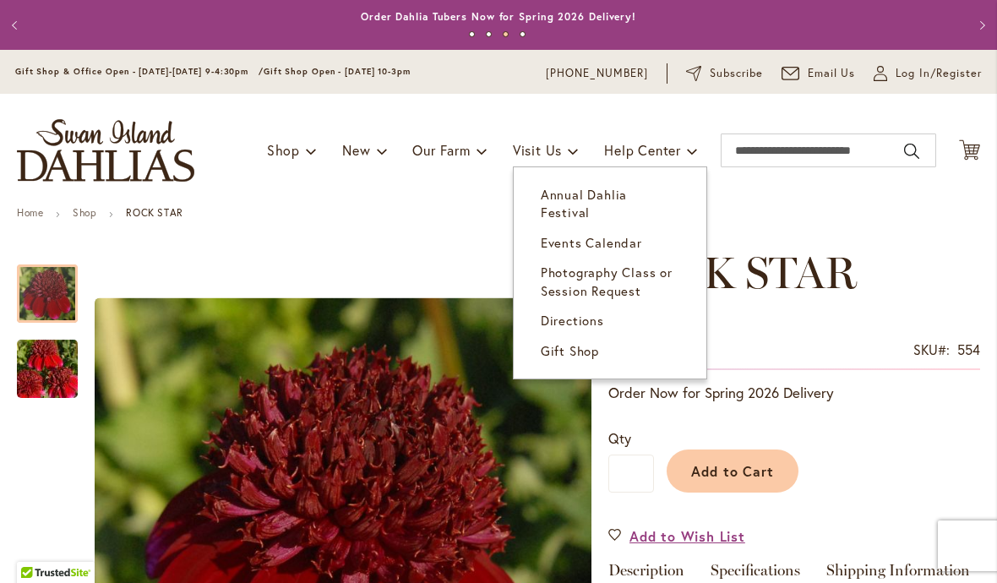
click at [557, 196] on span "Annual Dahlia Festival" at bounding box center [584, 203] width 86 height 35
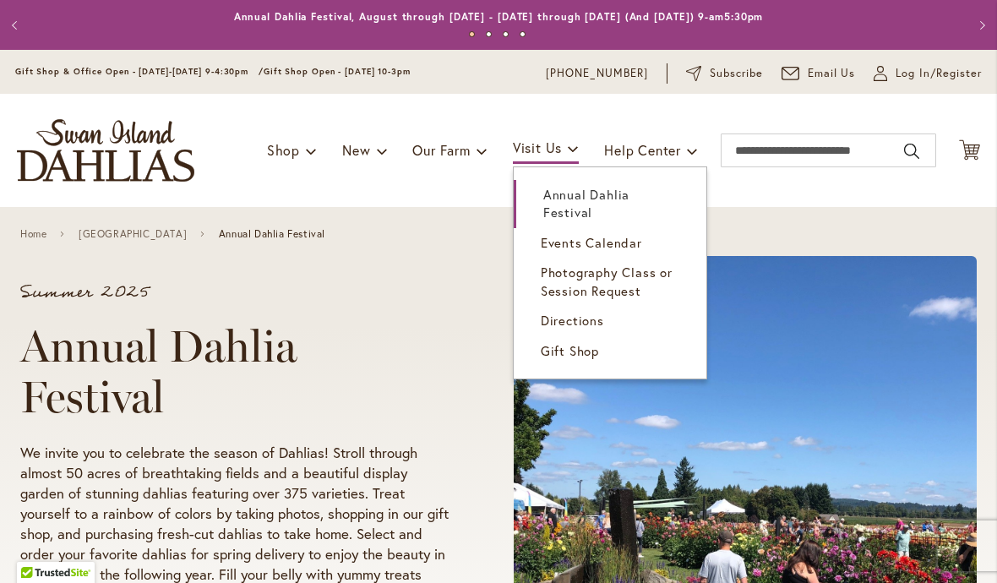
click at [565, 247] on span "Events Calendar" at bounding box center [591, 242] width 101 height 17
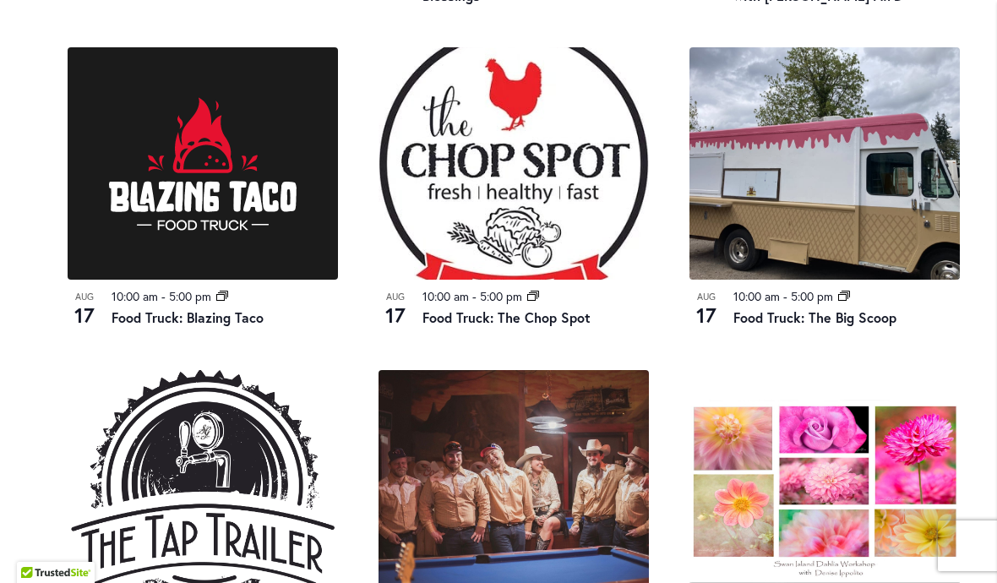
scroll to position [1156, 0]
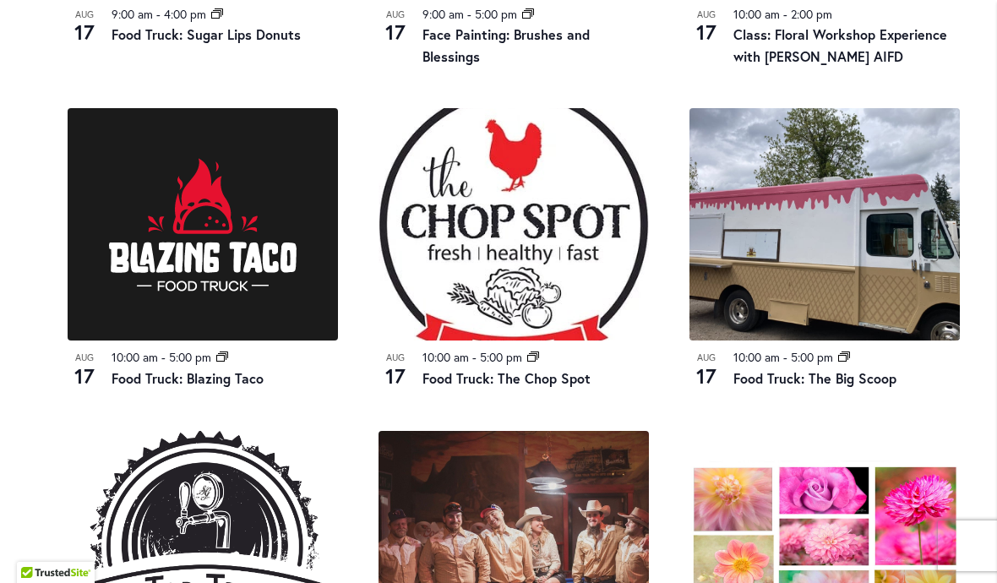
click at [599, 287] on img at bounding box center [513, 224] width 270 height 232
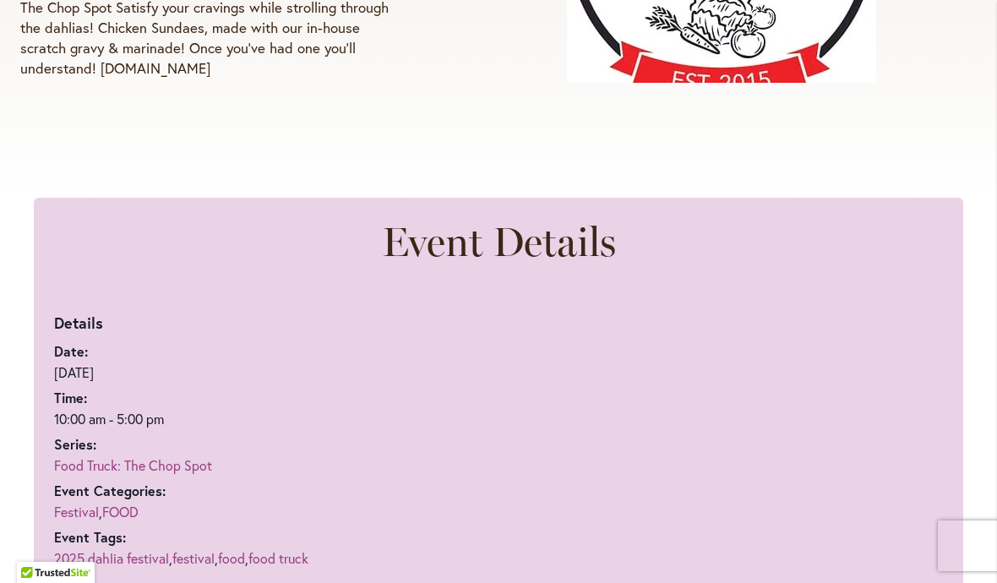
scroll to position [546, 0]
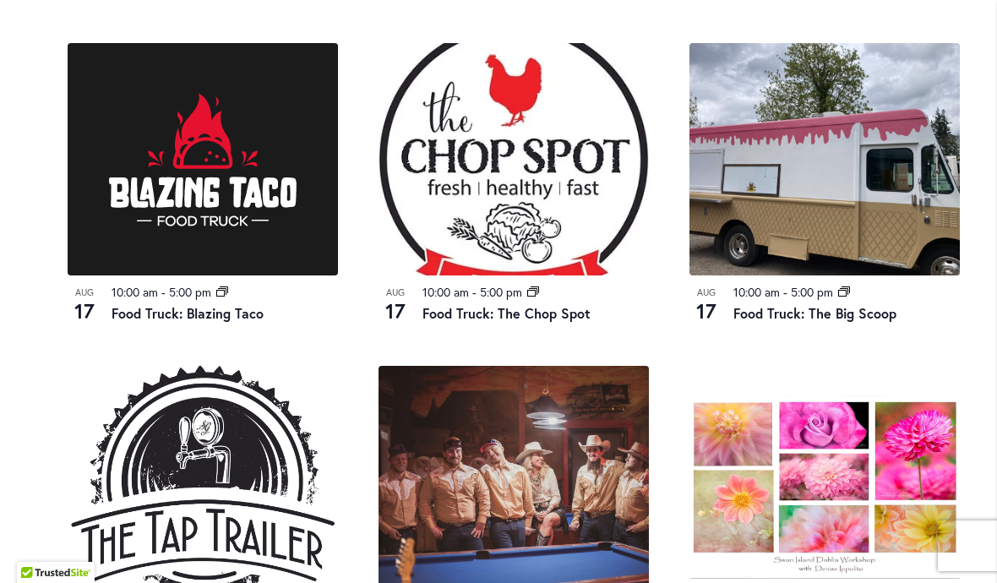
scroll to position [1230, 0]
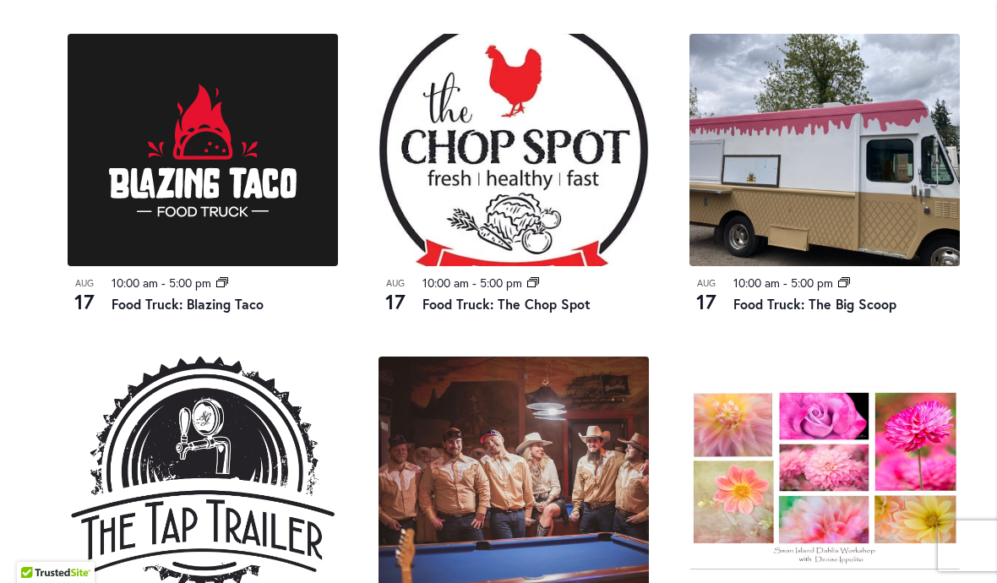
click at [166, 205] on img at bounding box center [203, 150] width 270 height 232
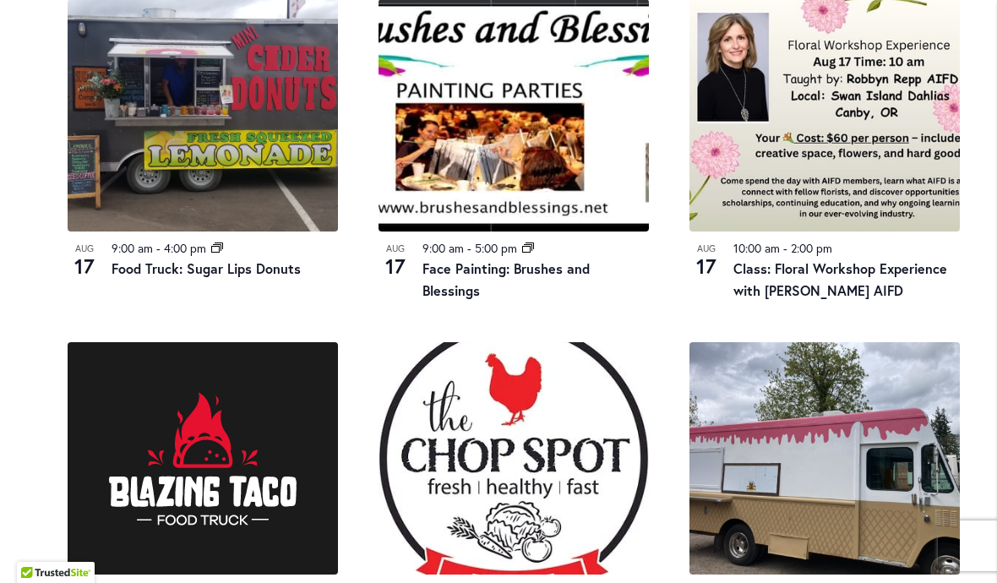
scroll to position [923, 0]
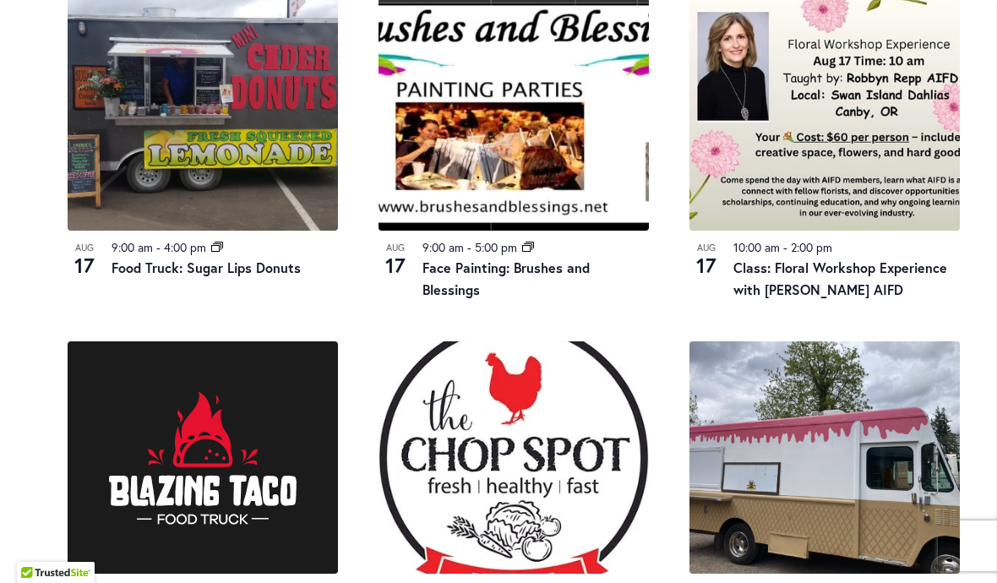
click at [139, 191] on img at bounding box center [203, 114] width 270 height 232
